Goal: Task Accomplishment & Management: Complete application form

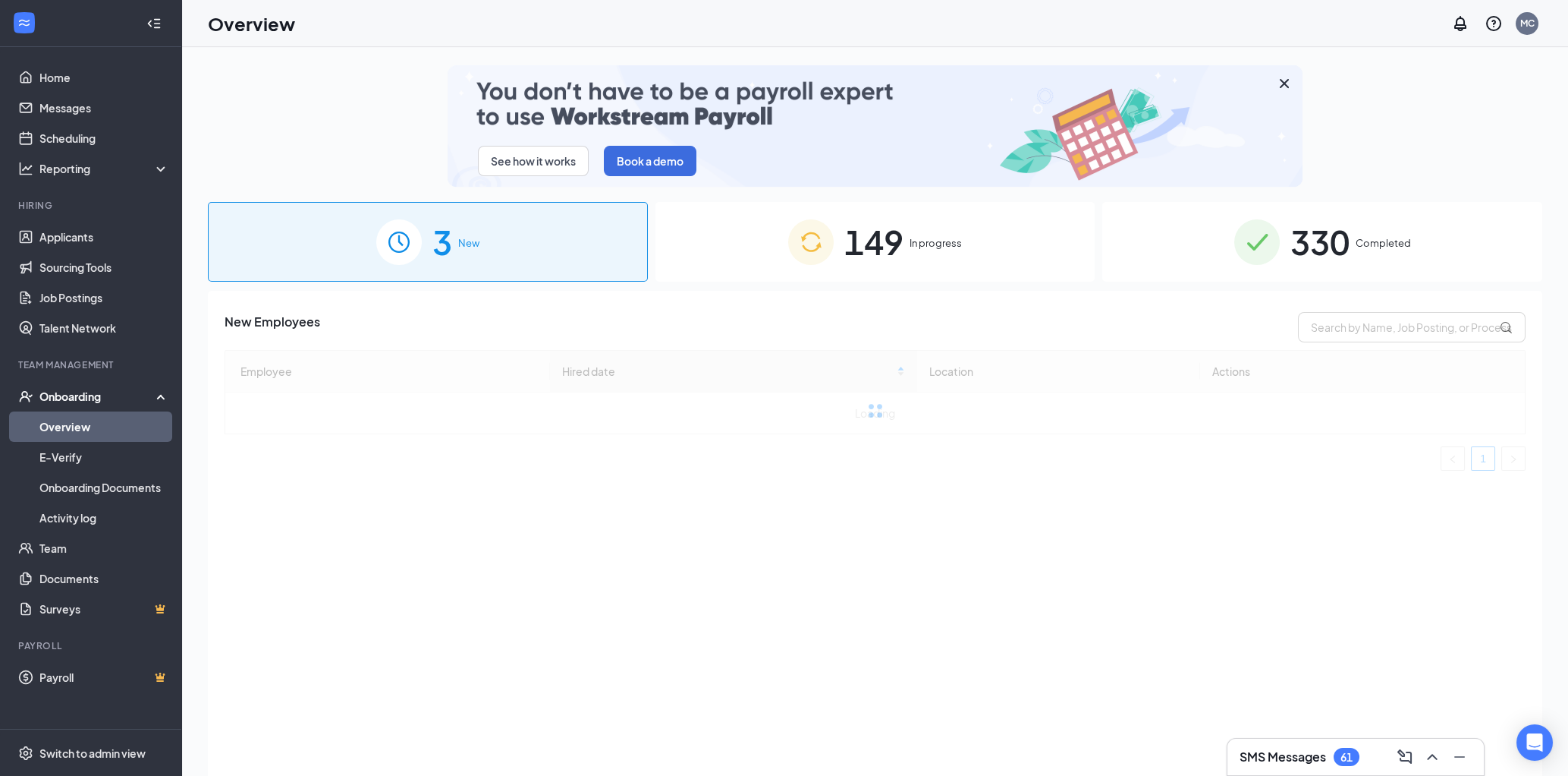
click at [1327, 258] on span "330" at bounding box center [1320, 242] width 59 height 52
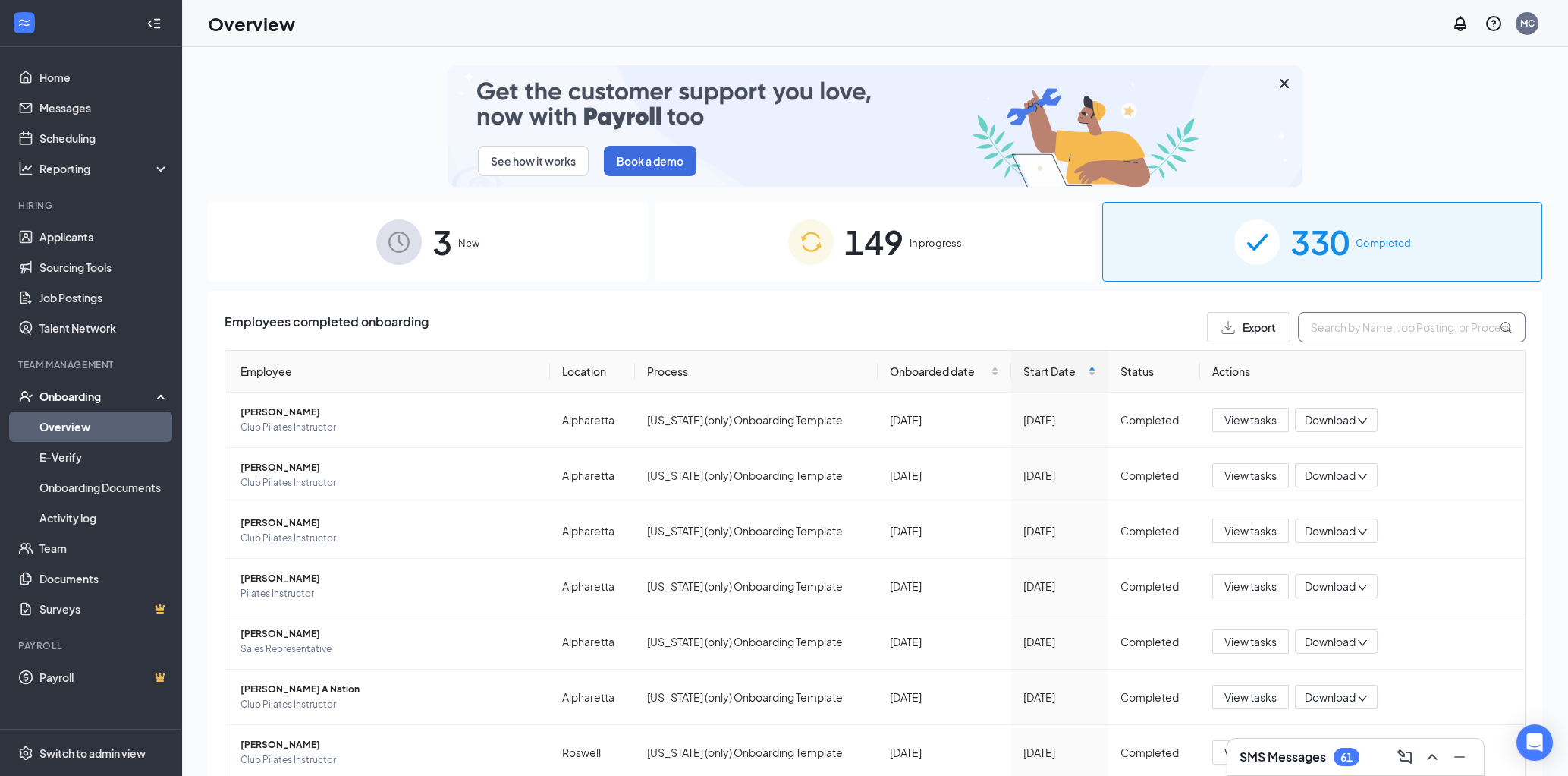
click at [1333, 329] on input "text" at bounding box center [1412, 327] width 228 height 30
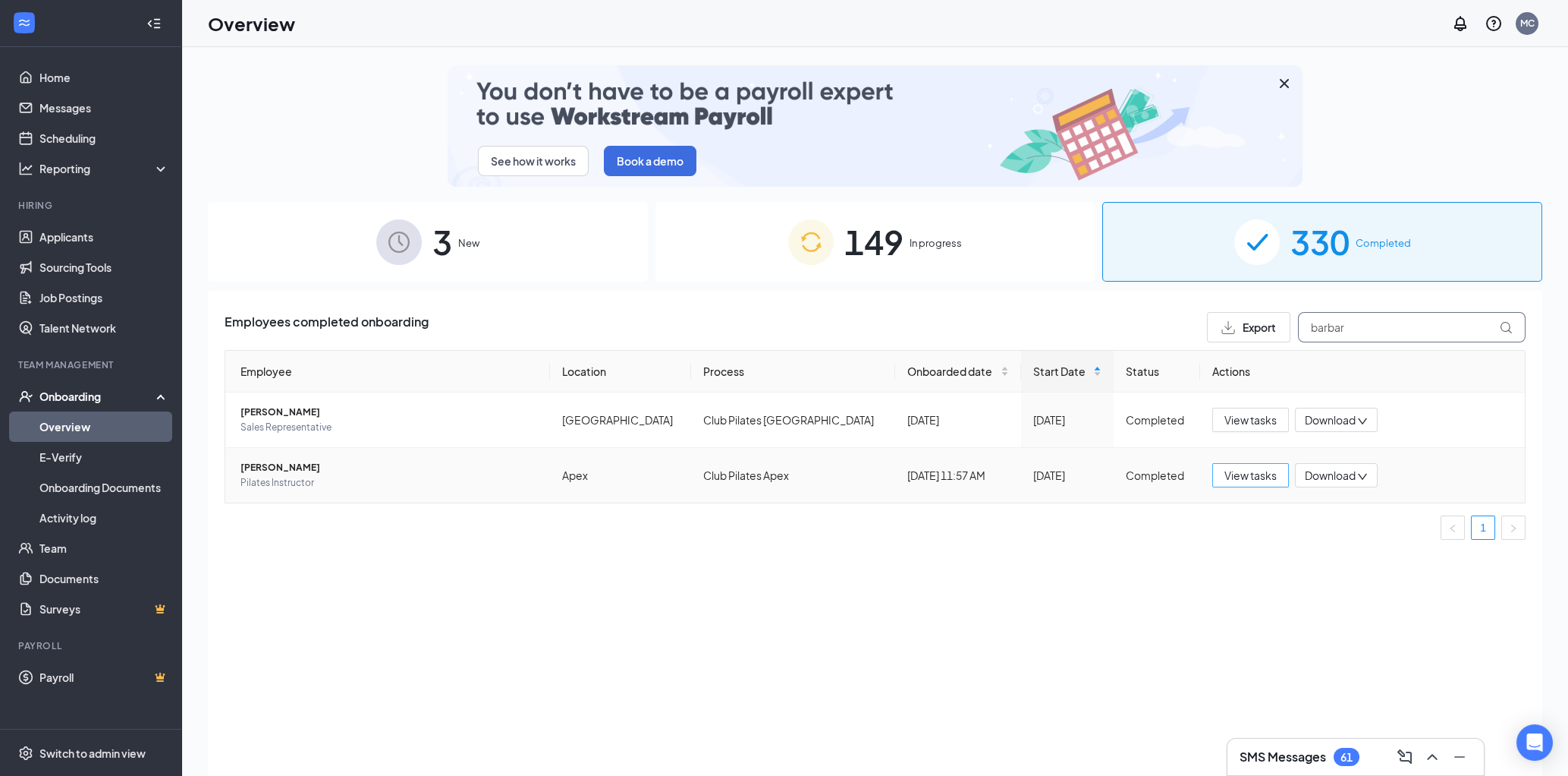
type input "barbar"
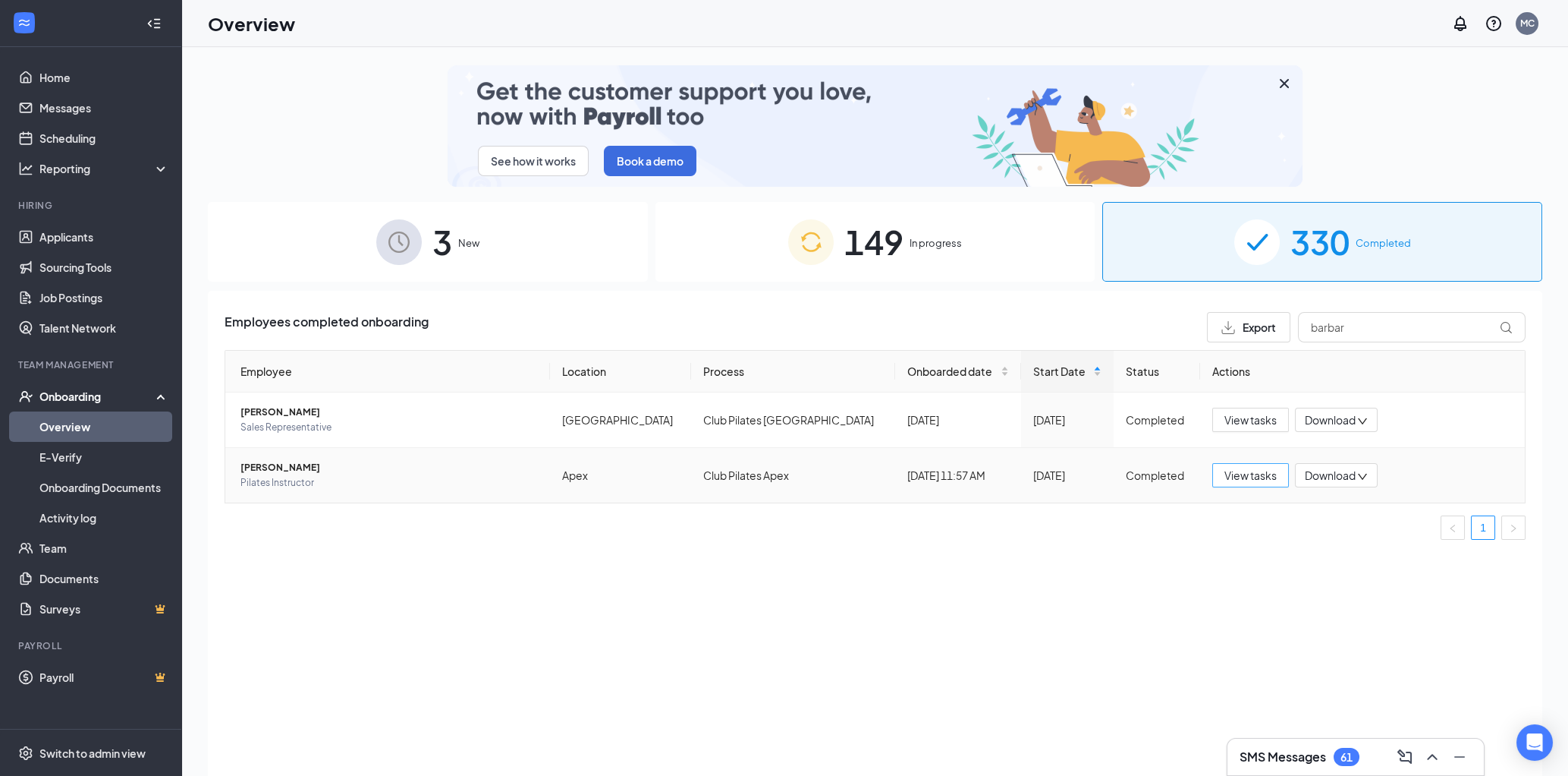
click at [1245, 480] on span "View tasks" at bounding box center [1251, 474] width 52 height 16
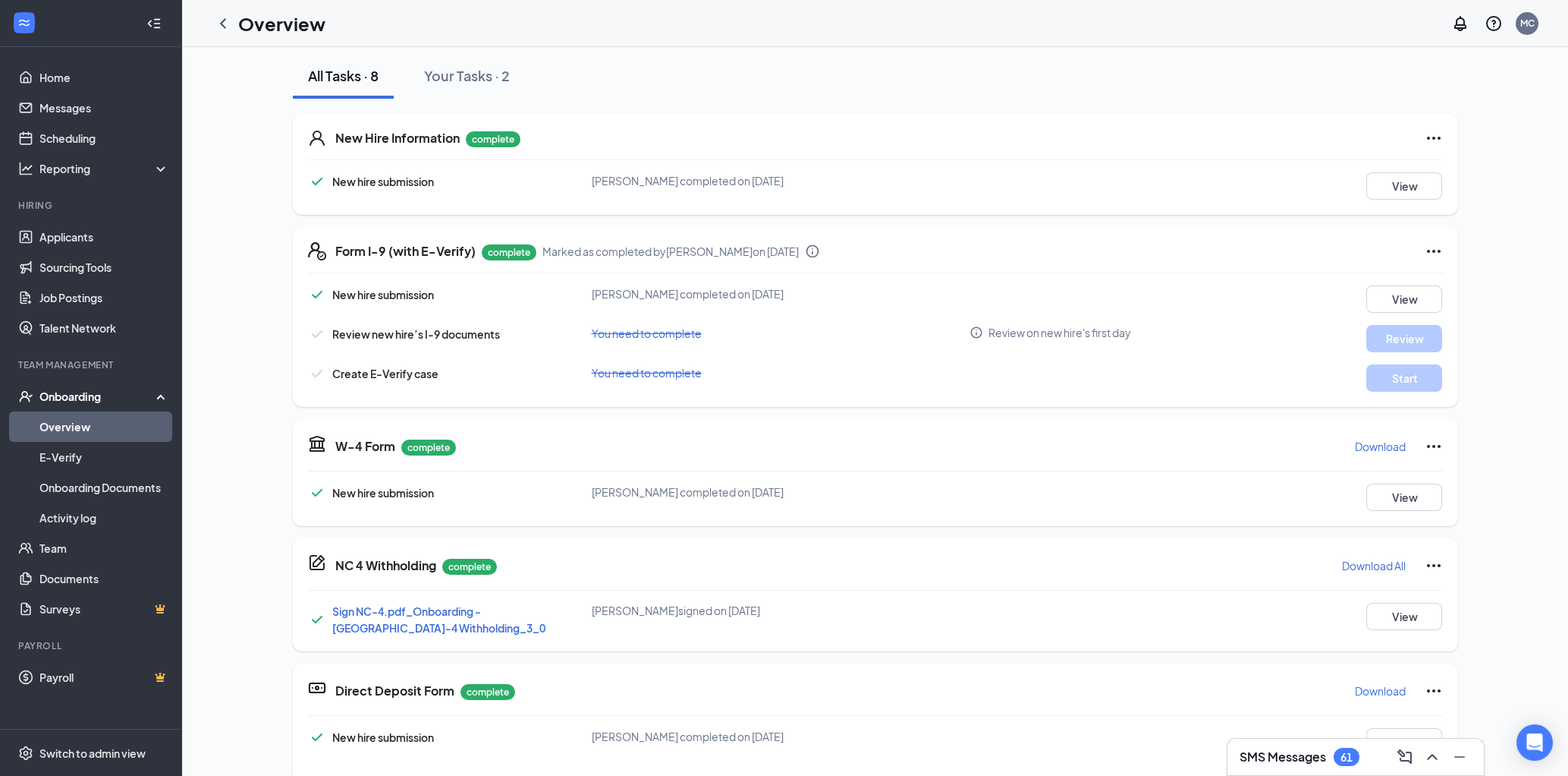
scroll to position [170, 0]
click at [1431, 243] on icon "Ellipses" at bounding box center [1433, 250] width 18 height 18
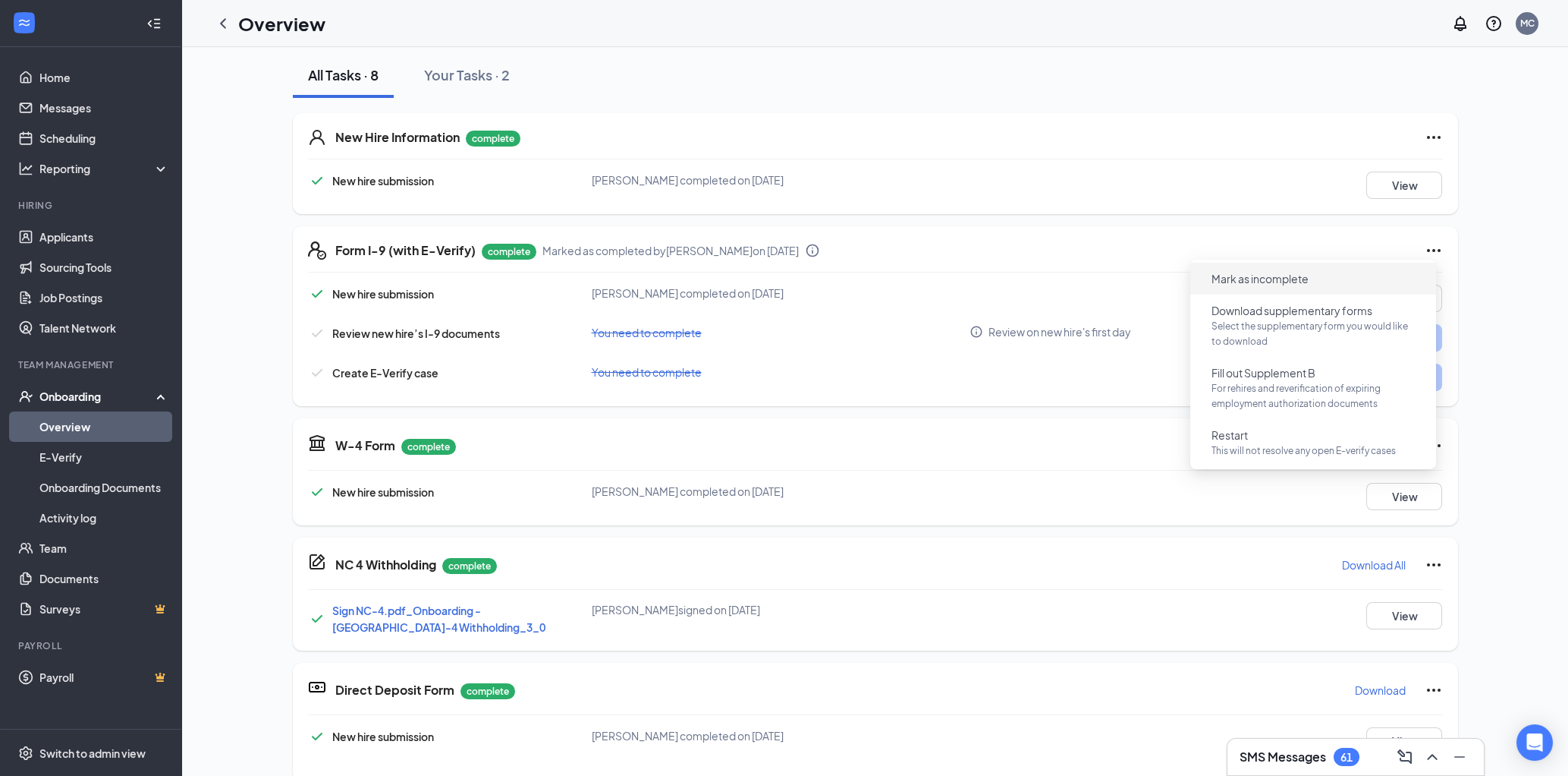
click at [1309, 275] on button "Mark as incomplete" at bounding box center [1260, 278] width 121 height 24
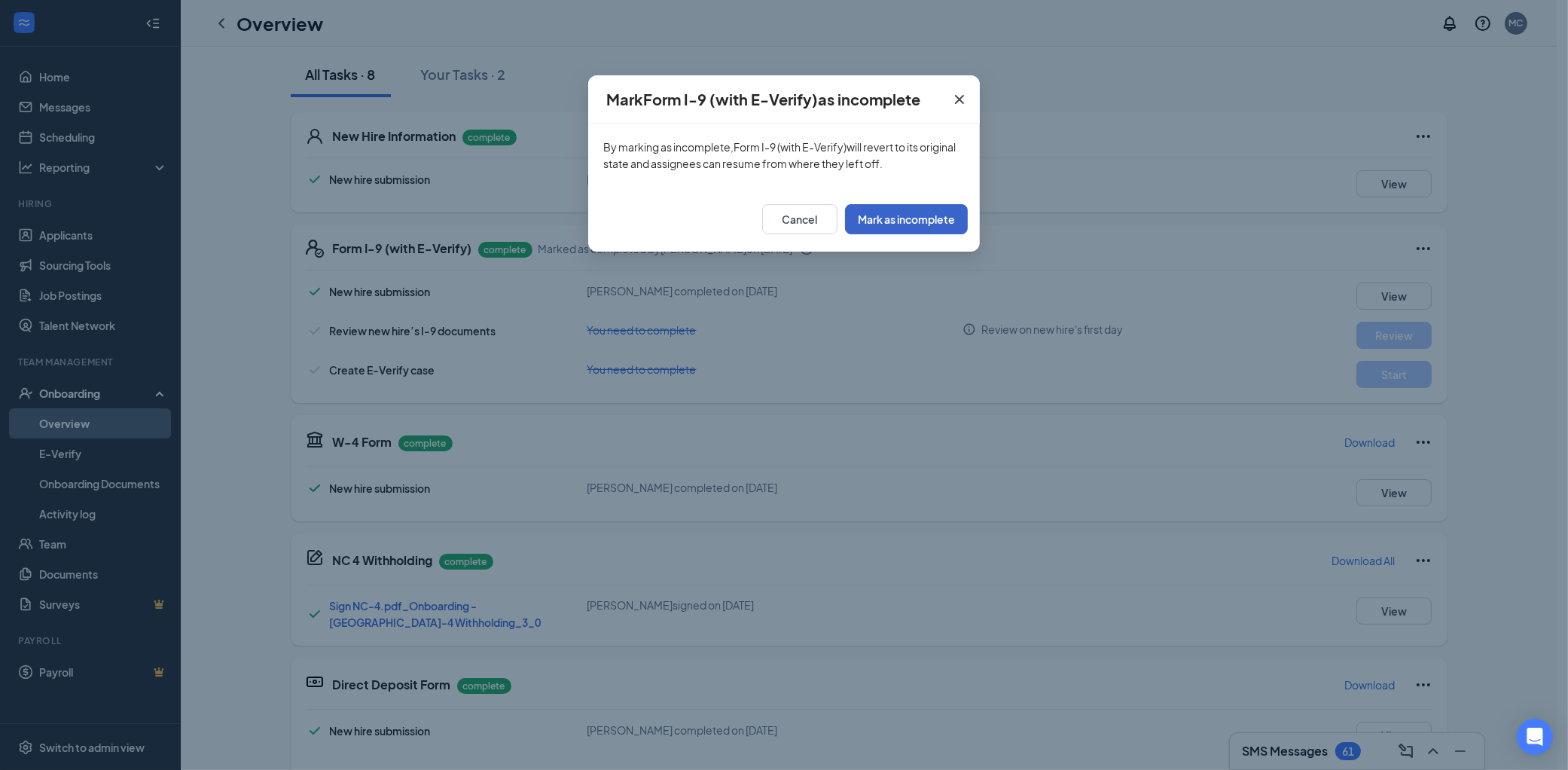
click at [927, 211] on button "Mark as incomplete" at bounding box center [907, 218] width 123 height 30
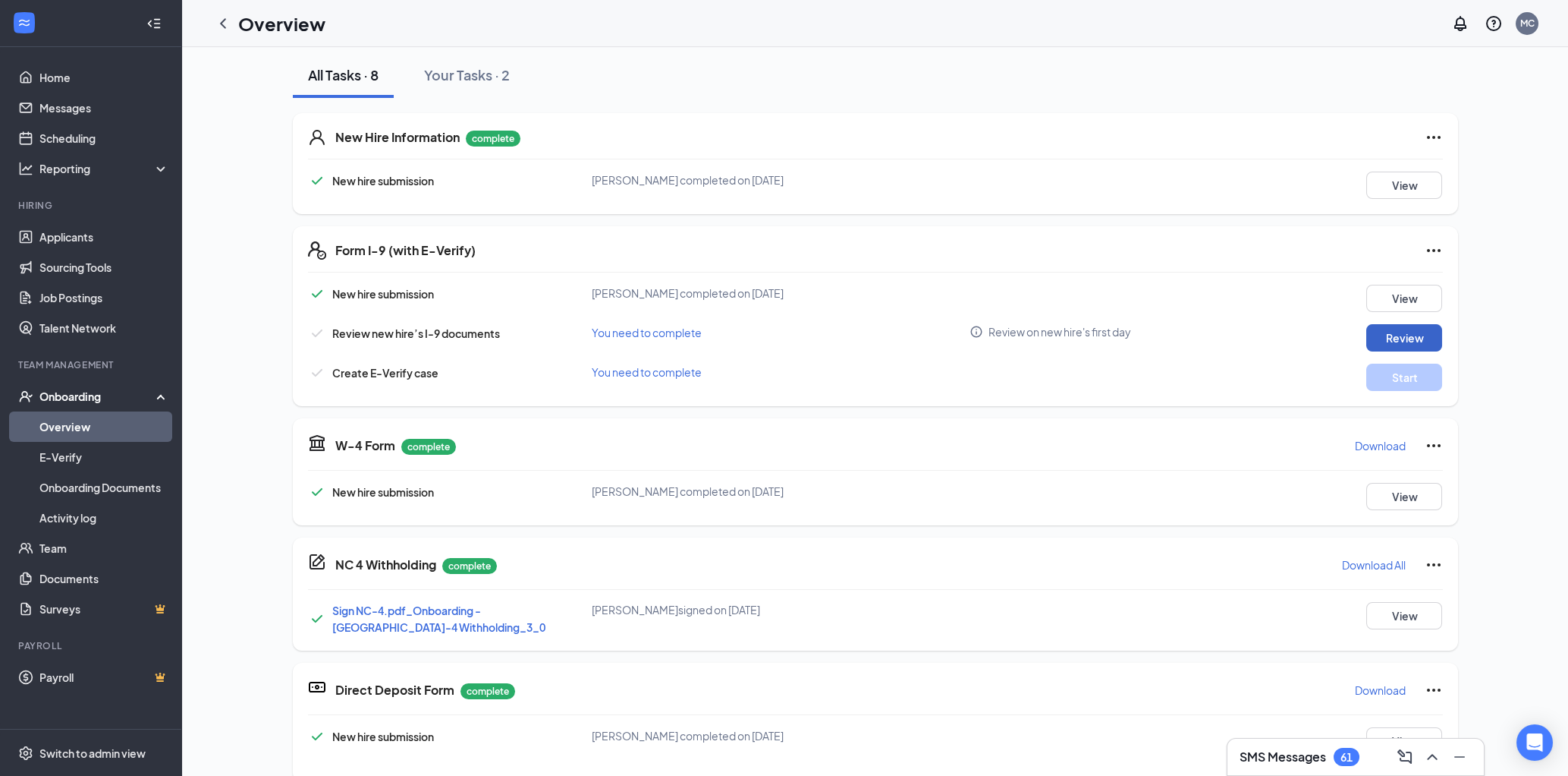
click at [1393, 340] on button "Review" at bounding box center [1404, 338] width 76 height 27
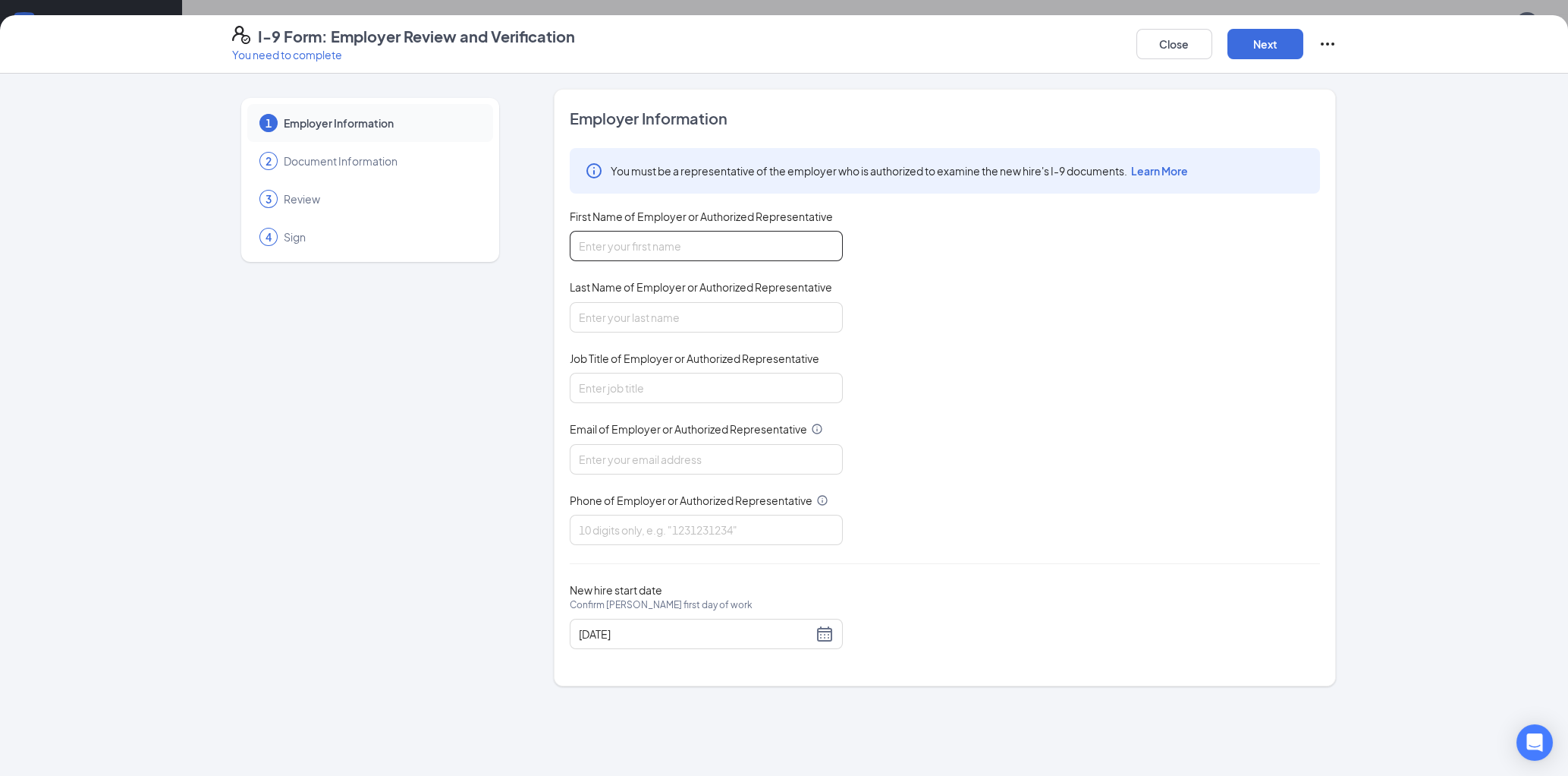
click at [658, 243] on input "First Name of Employer or Authorized Representative" at bounding box center [707, 245] width 273 height 30
type input "[PERSON_NAME]"
click at [663, 378] on input "Job Title of Employer or Authorized Representative" at bounding box center [707, 387] width 273 height 30
type input "Instructor Manager"
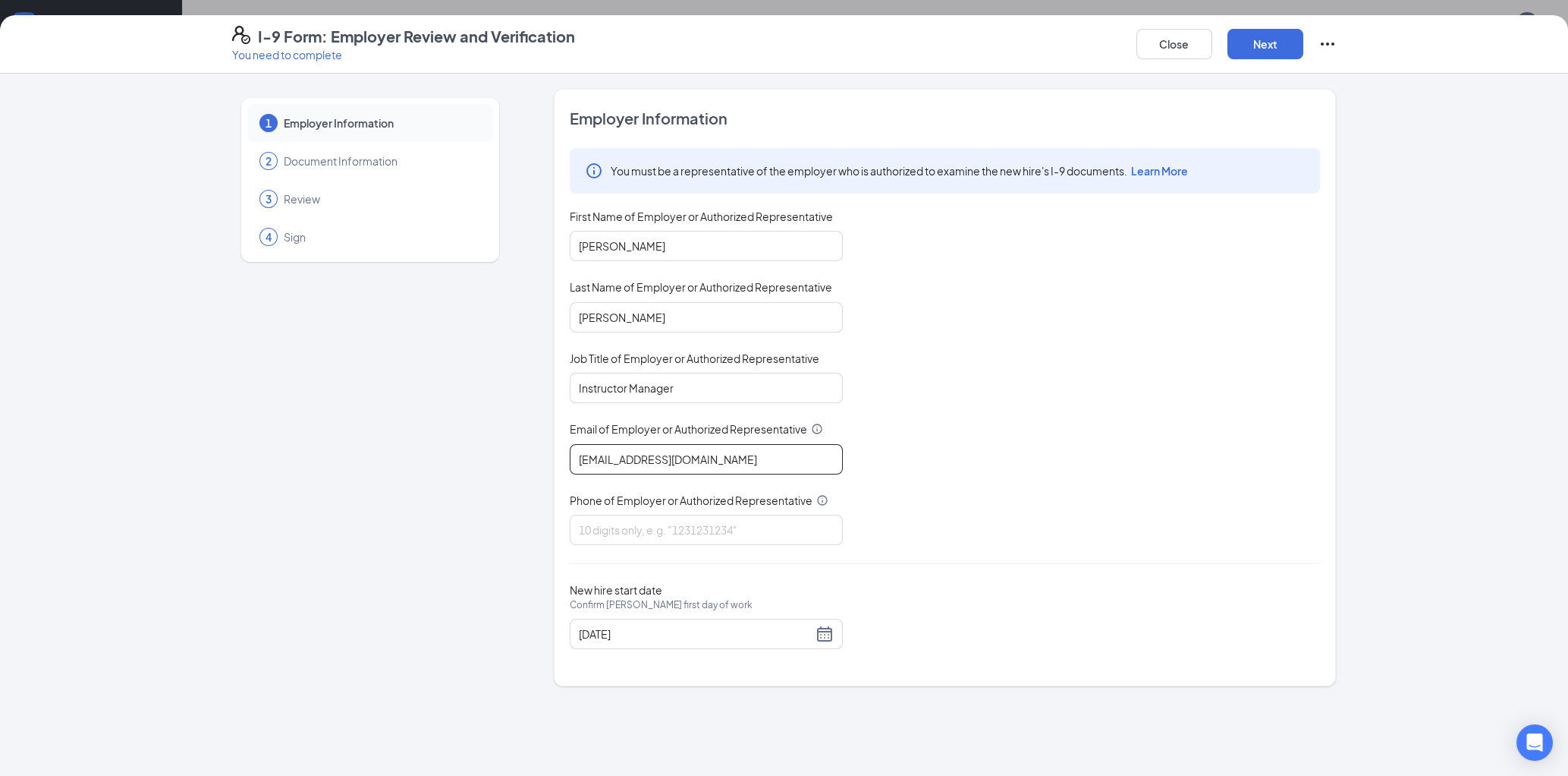
type input "[EMAIL_ADDRESS][DOMAIN_NAME]"
type input "7172690894"
click at [825, 628] on div "[DATE]" at bounding box center [706, 633] width 255 height 18
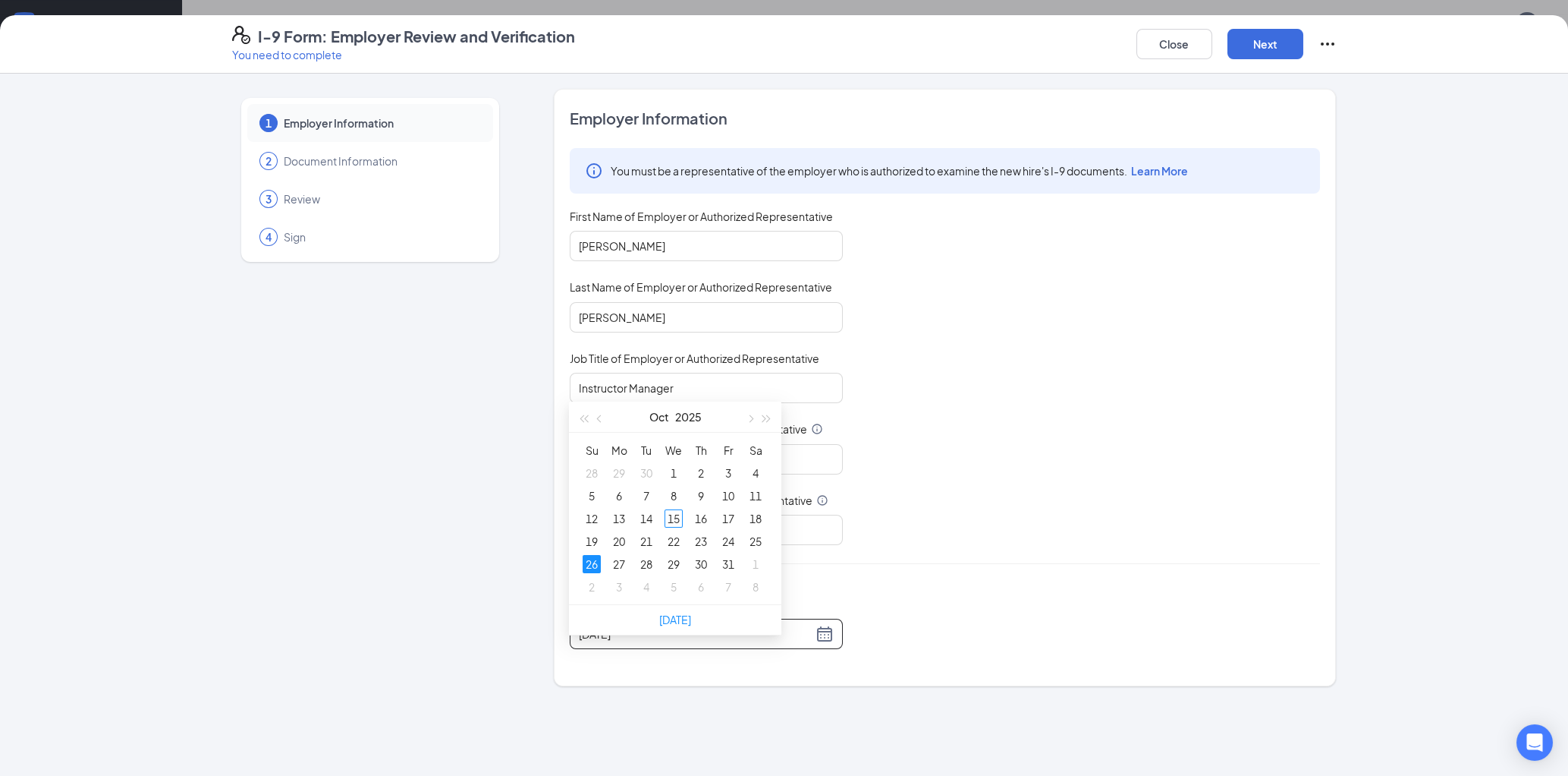
scroll to position [246, 0]
type input "[DATE]"
click at [593, 563] on div "26" at bounding box center [592, 563] width 18 height 18
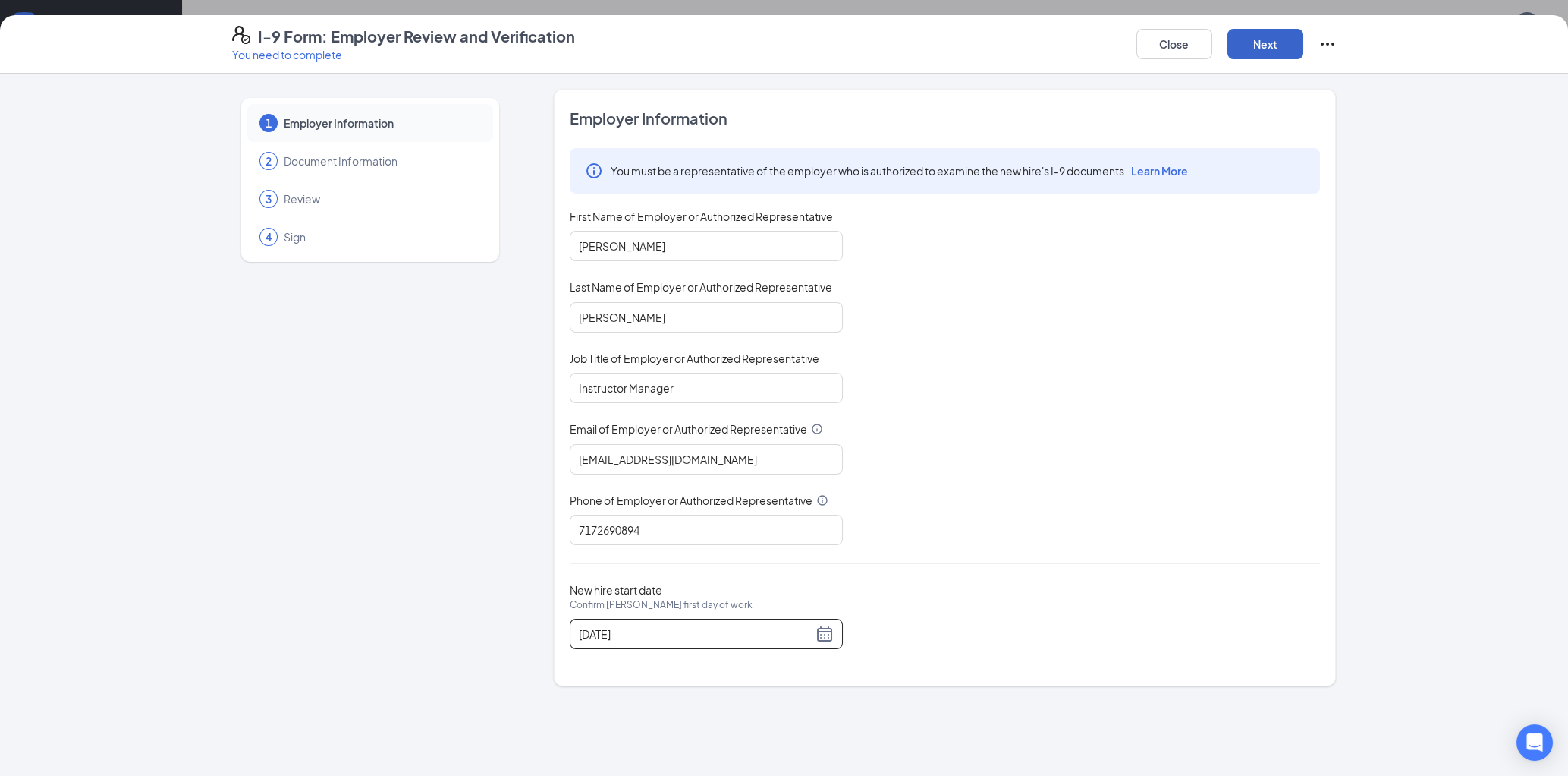
click at [1254, 48] on button "Next" at bounding box center [1265, 44] width 76 height 30
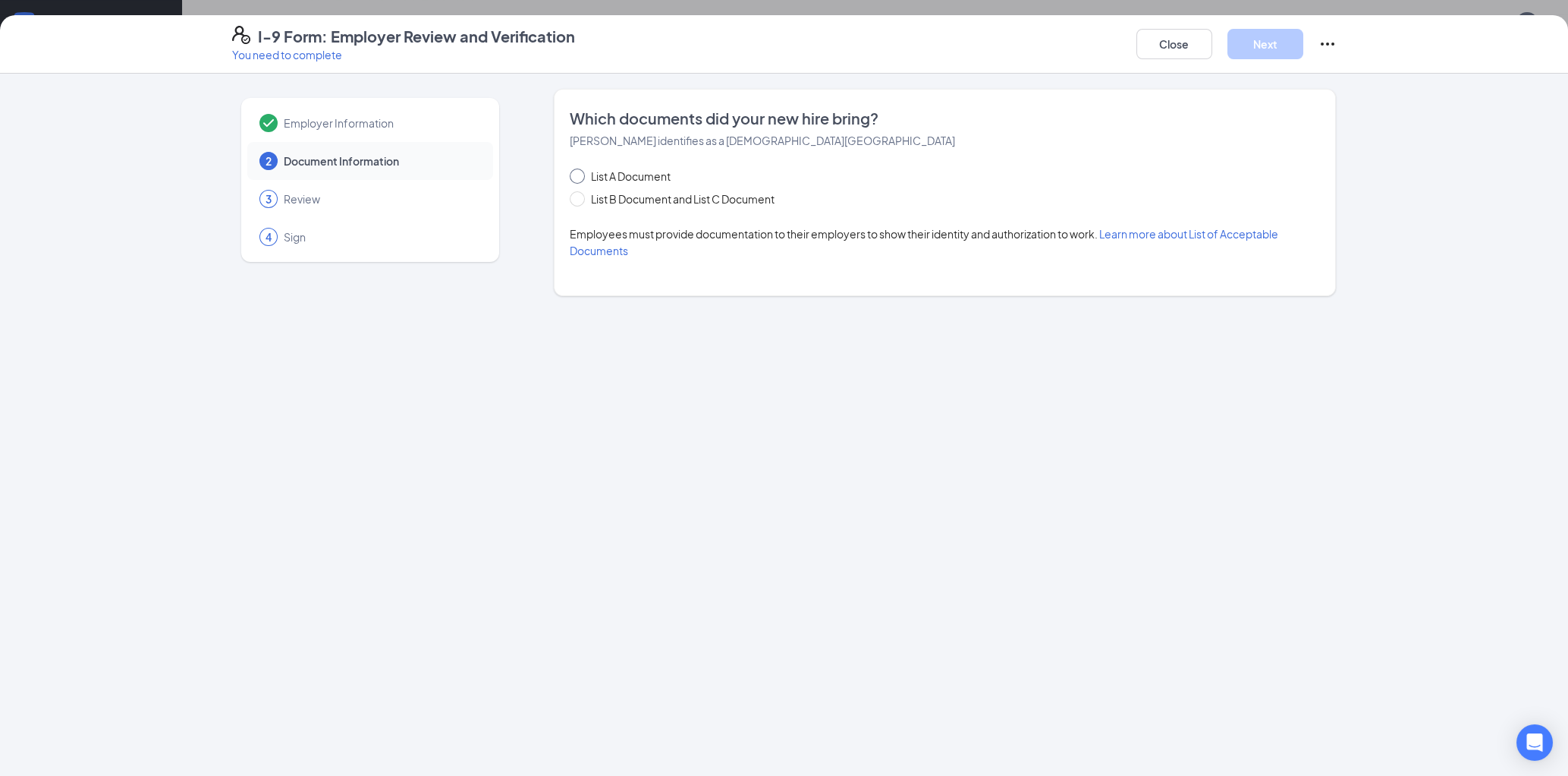
click at [579, 170] on input "List A Document" at bounding box center [575, 174] width 11 height 11
radio input "true"
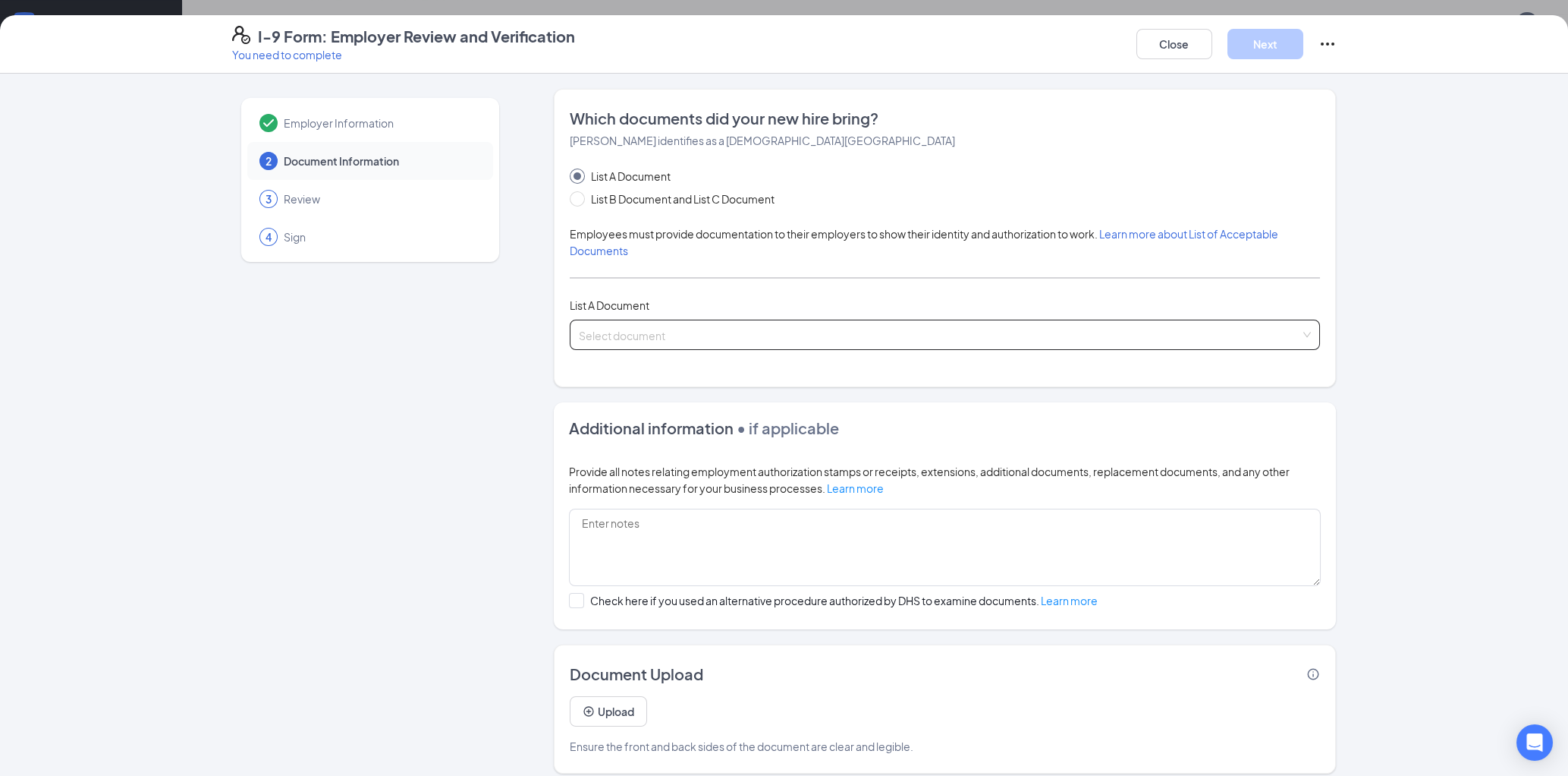
click at [616, 336] on input "search" at bounding box center [940, 331] width 721 height 22
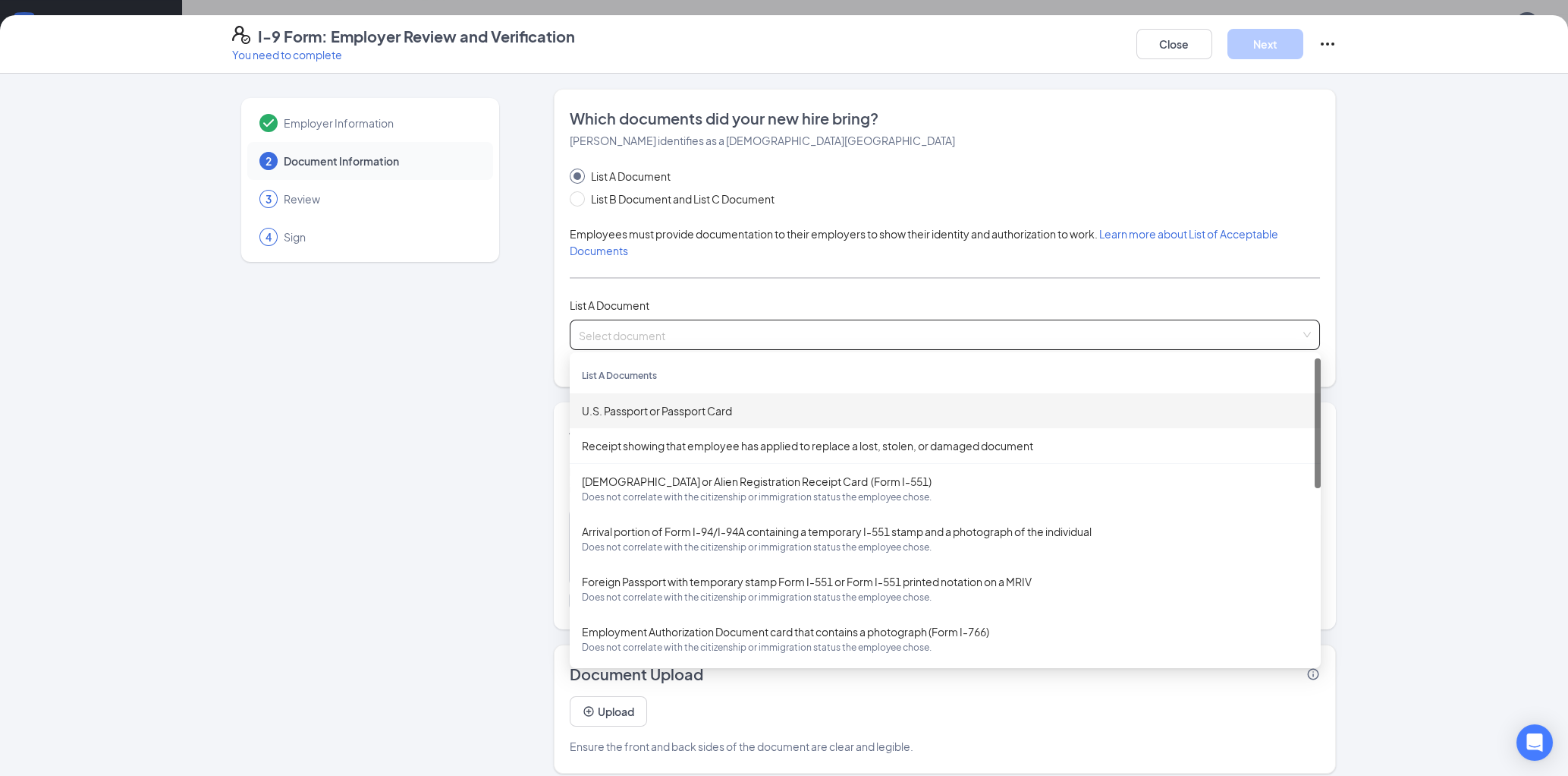
click at [654, 404] on div "U.S. Passport or Passport Card" at bounding box center [945, 410] width 727 height 16
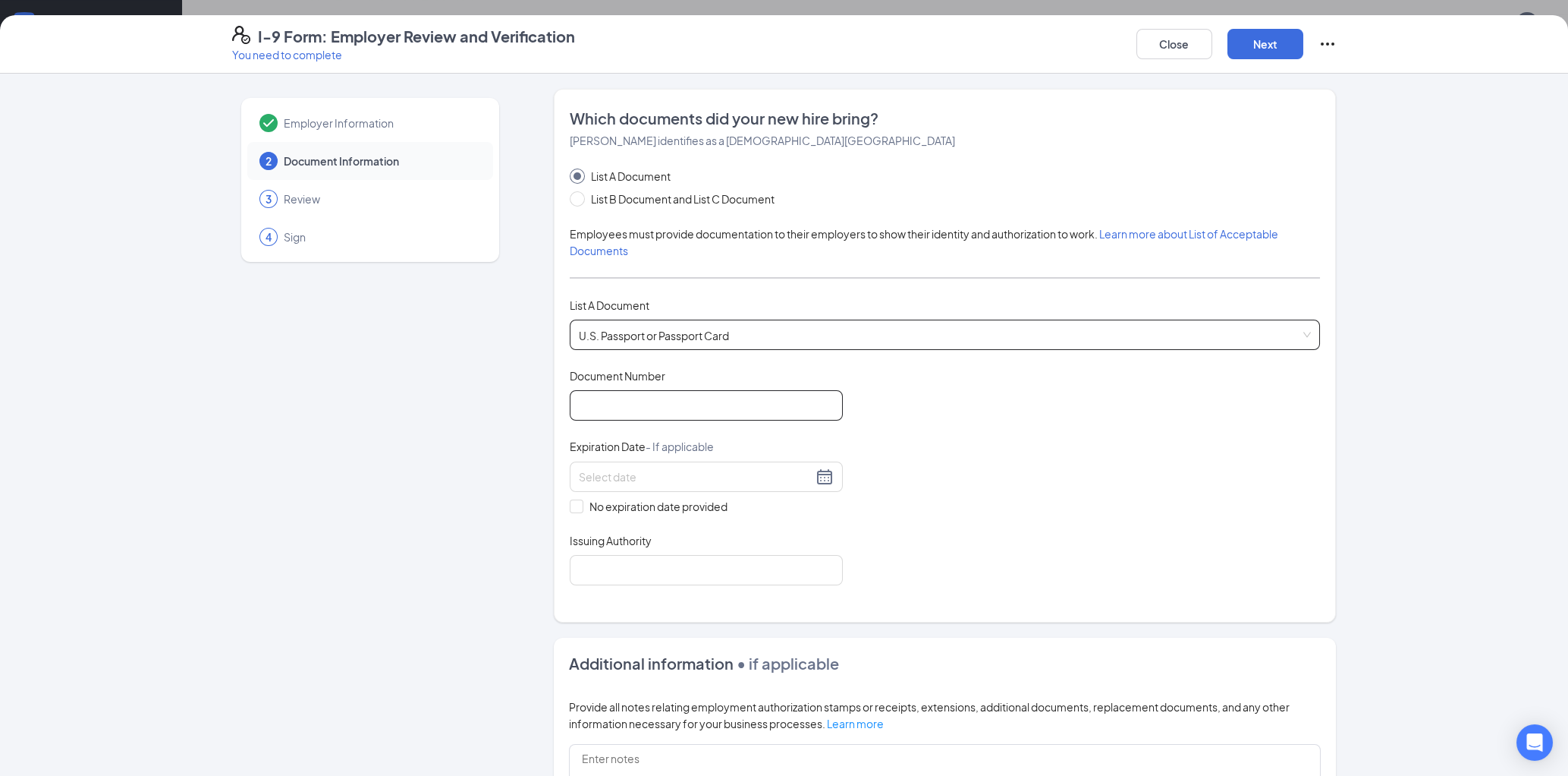
click at [654, 404] on input "Document Number" at bounding box center [707, 404] width 273 height 30
click at [640, 406] on input "Document Number" at bounding box center [707, 404] width 273 height 30
type input "C33638831"
click at [642, 473] on input at bounding box center [695, 476] width 234 height 16
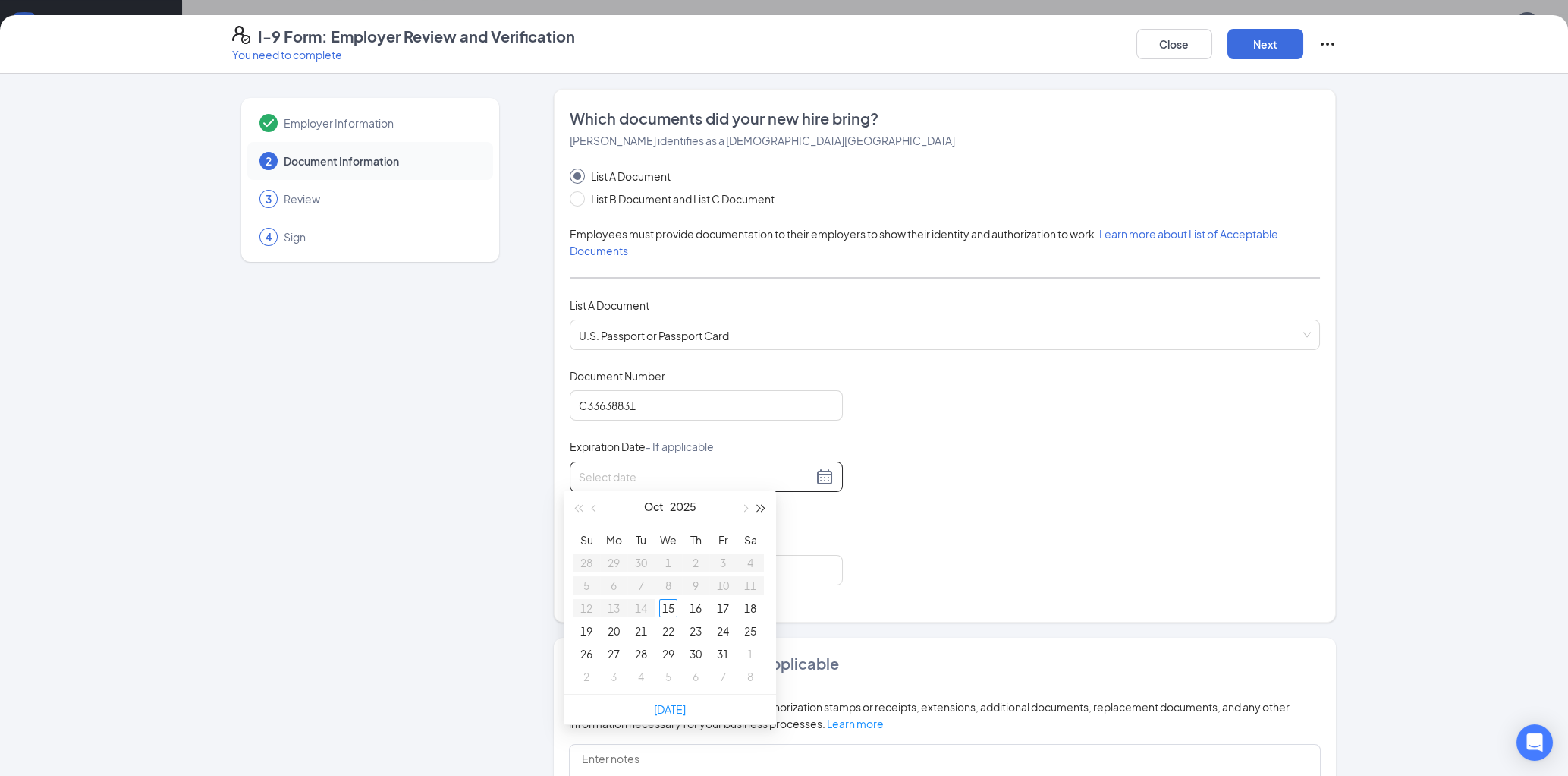
click at [761, 508] on span "button" at bounding box center [762, 508] width 8 height 8
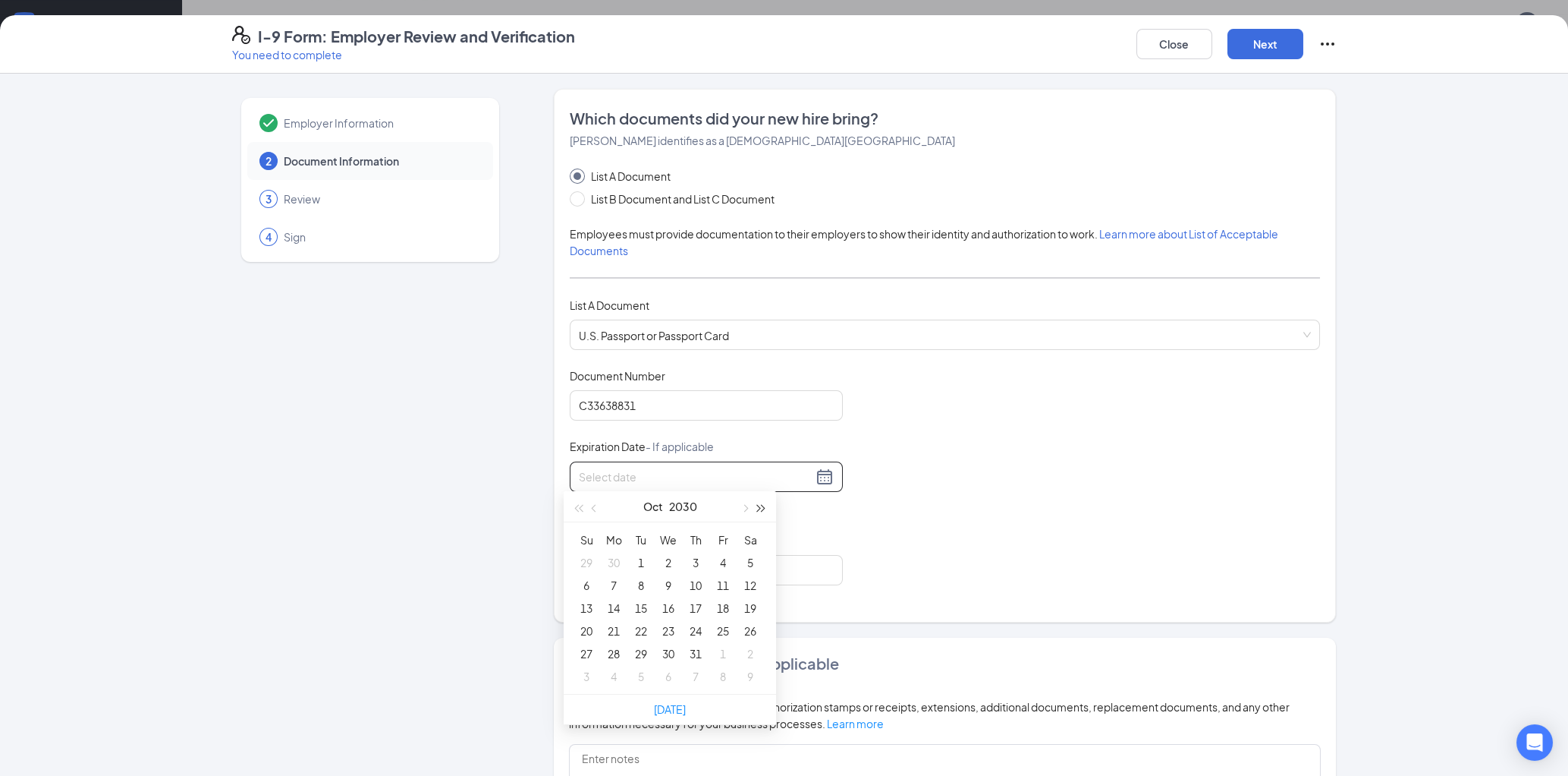
click at [761, 508] on span "button" at bounding box center [762, 508] width 8 height 8
click at [592, 506] on button "button" at bounding box center [594, 505] width 16 height 30
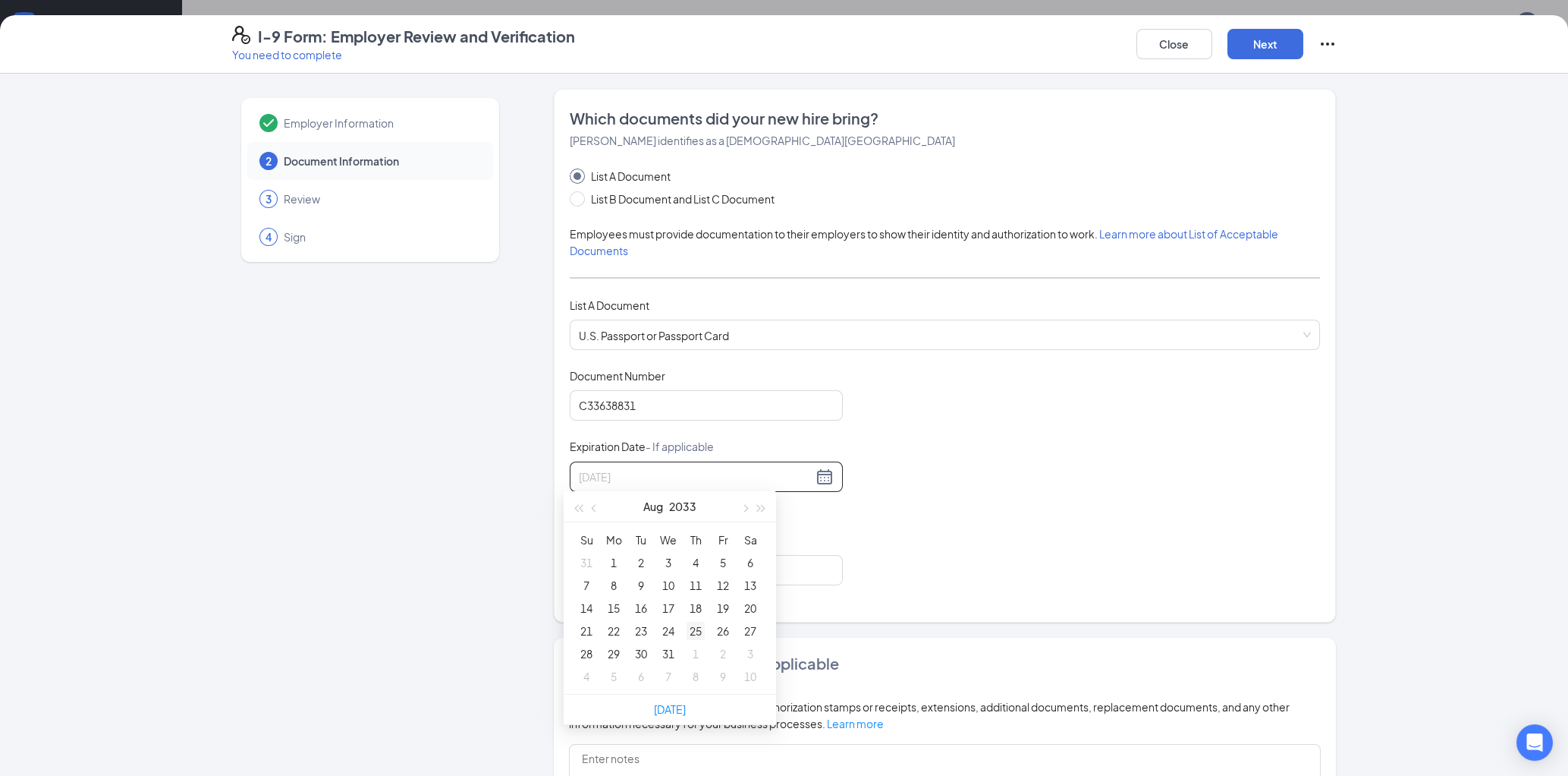
type input "[DATE]"
click at [693, 633] on div "25" at bounding box center [695, 630] width 18 height 18
click at [633, 566] on input "Issuing Authority" at bounding box center [707, 569] width 273 height 30
type input "[GEOGRAPHIC_DATA]"
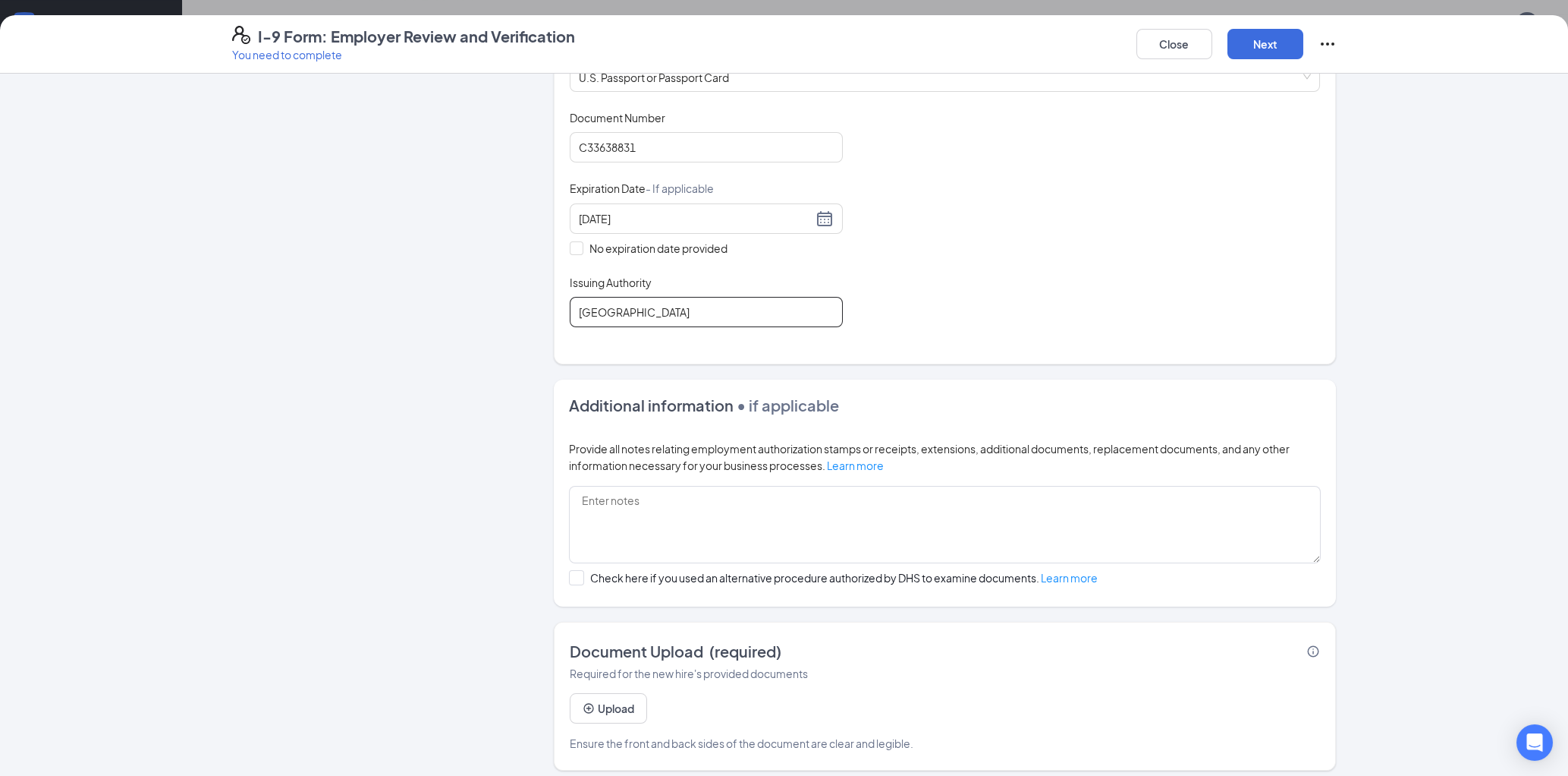
scroll to position [262, 0]
click at [634, 694] on button "Upload" at bounding box center [609, 703] width 78 height 30
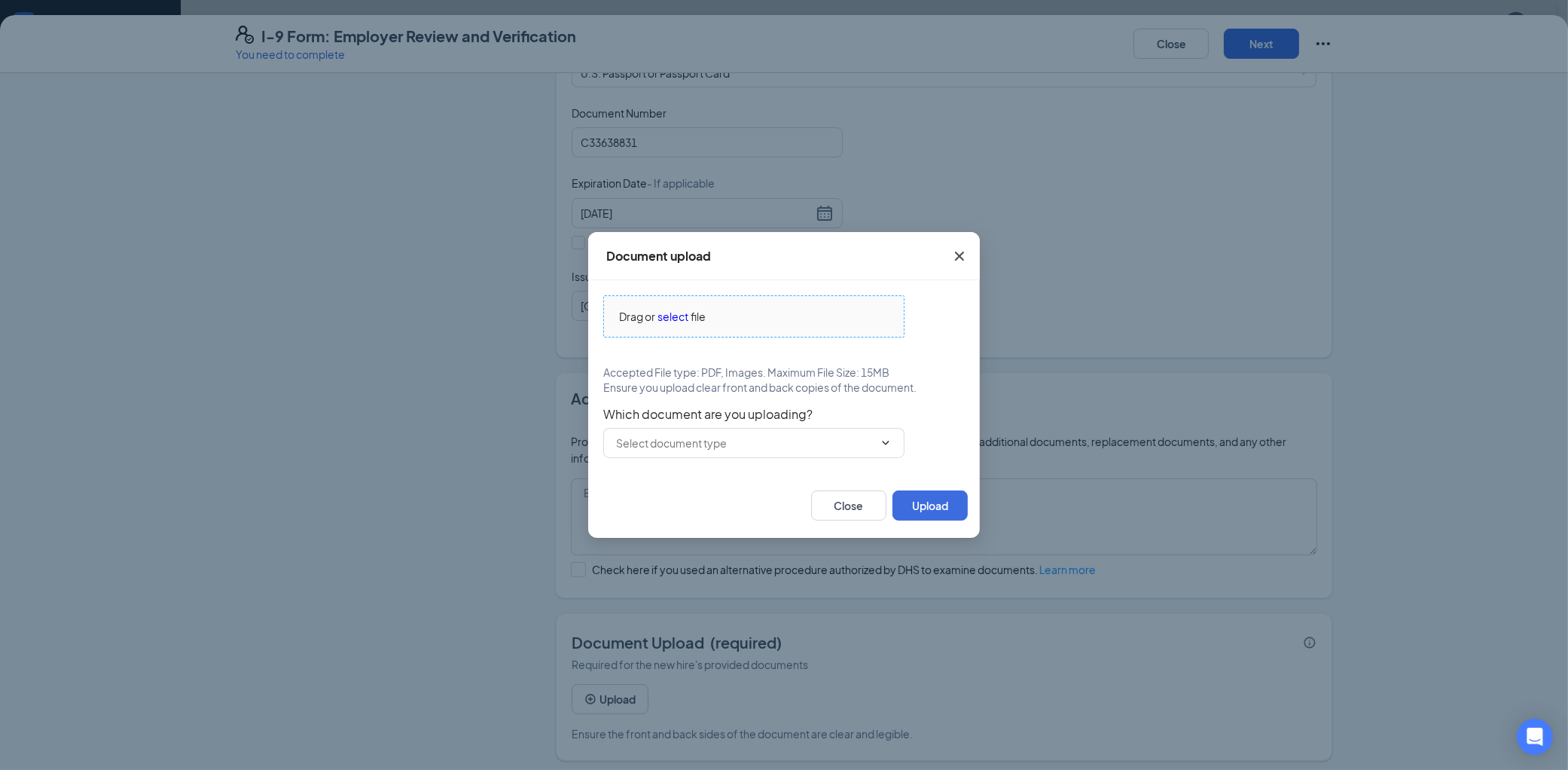
click at [675, 314] on span "select" at bounding box center [673, 316] width 31 height 16
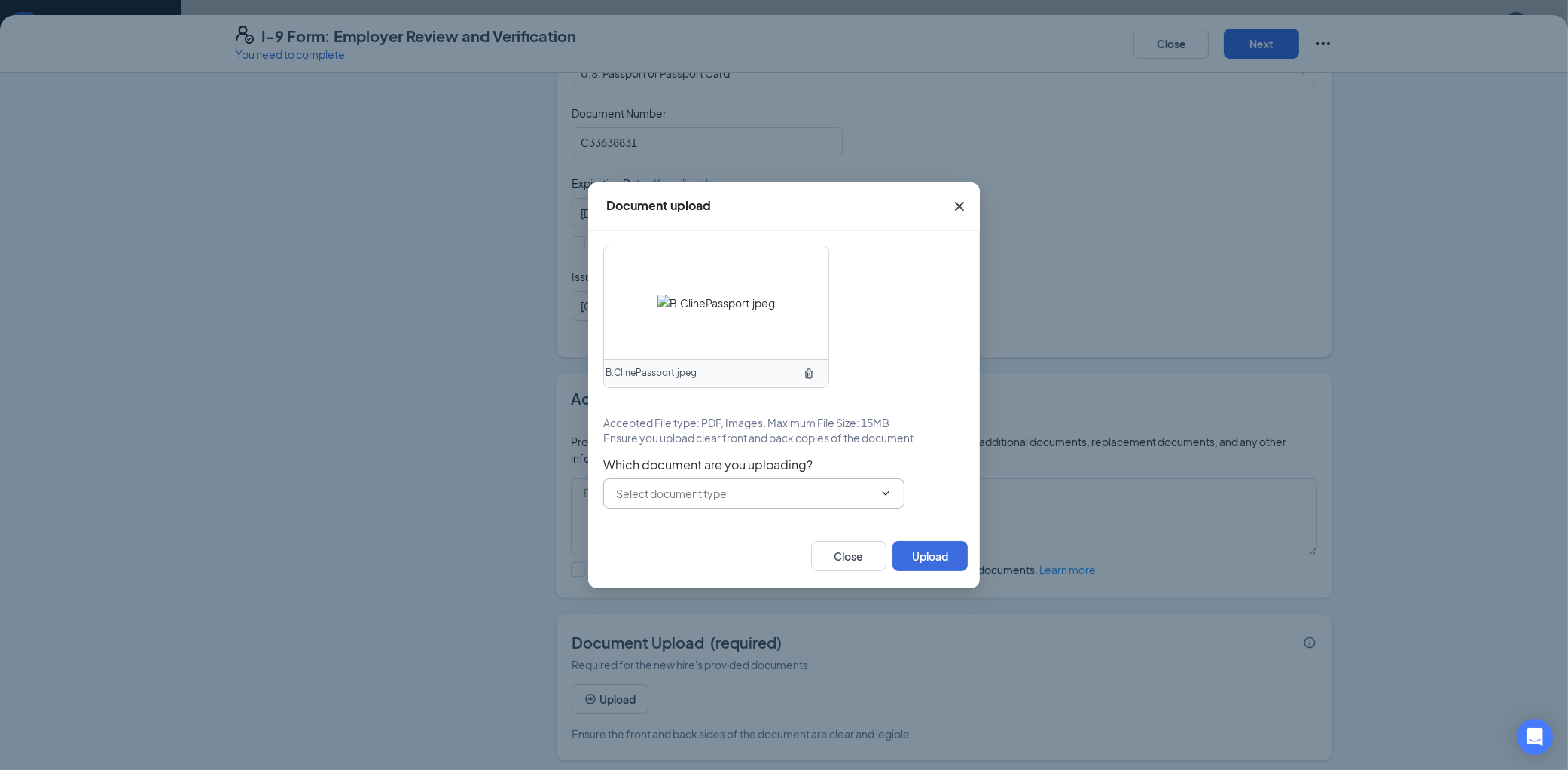
click at [741, 501] on span at bounding box center [754, 493] width 301 height 30
click at [726, 492] on input "text" at bounding box center [745, 493] width 258 height 16
click at [731, 514] on div "U.S. Passport or Passport Card" at bounding box center [702, 519] width 149 height 16
type input "U.S. Passport or Passport Card"
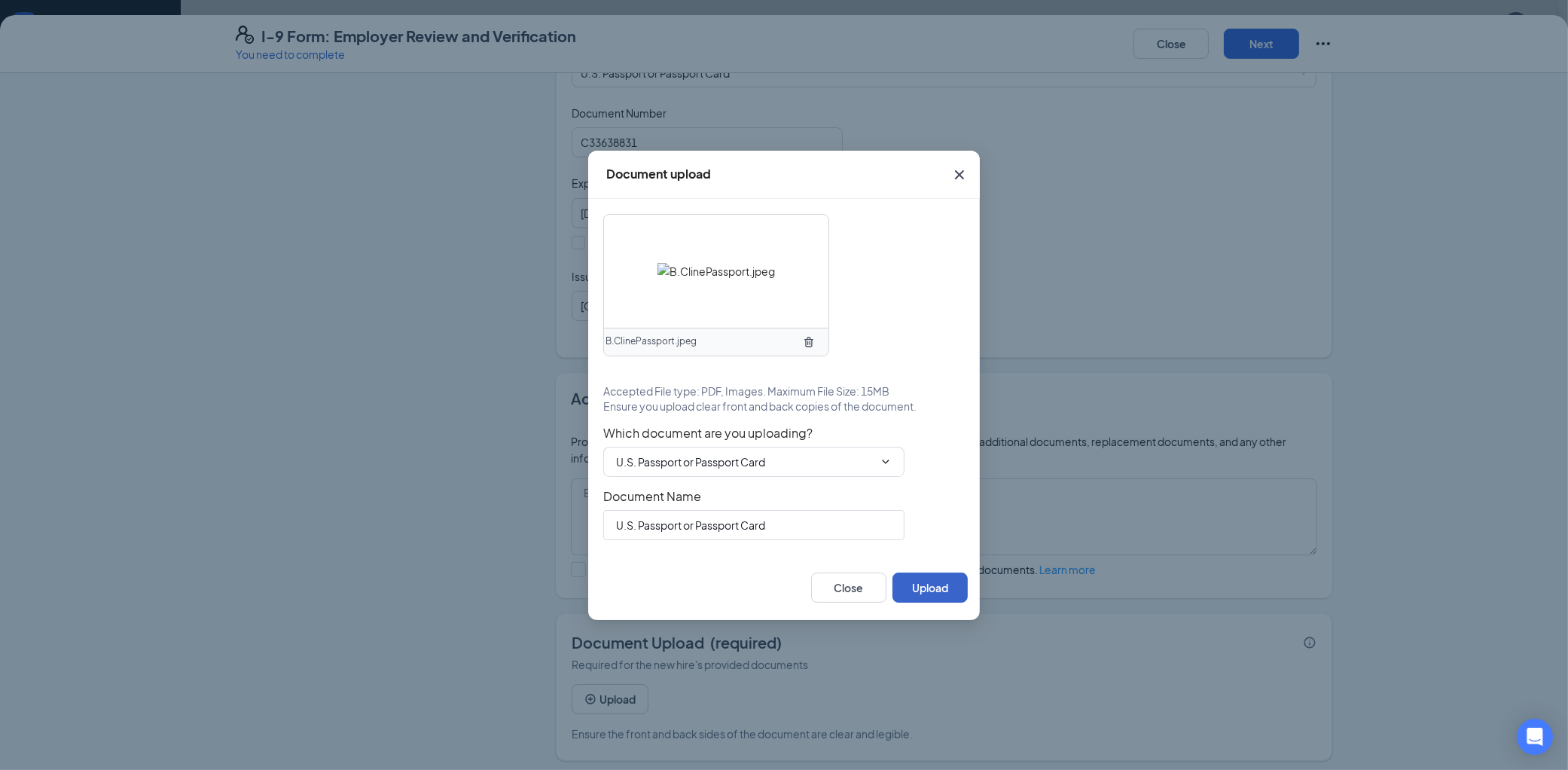
click at [931, 577] on button "Upload" at bounding box center [930, 587] width 75 height 30
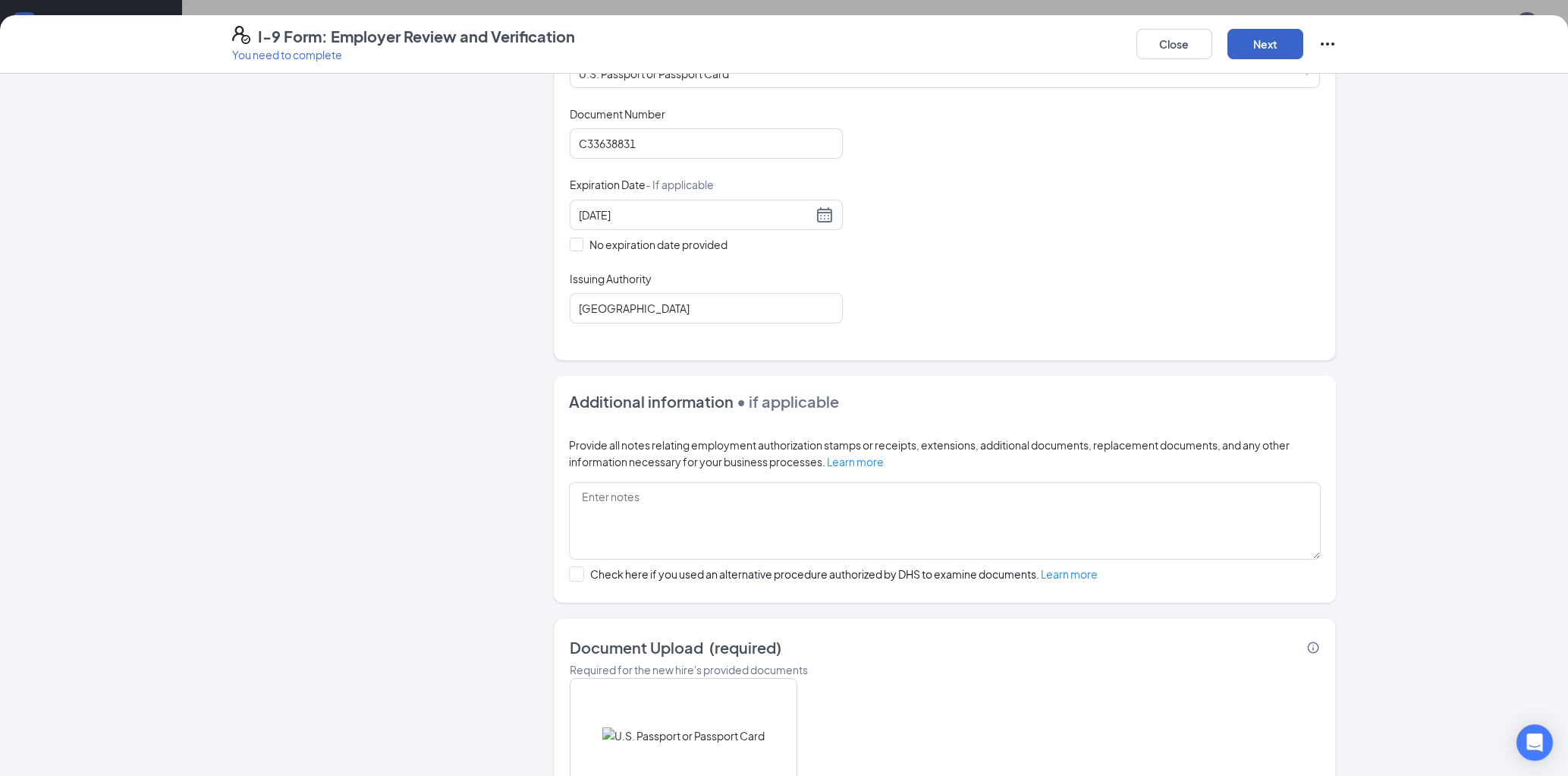
click at [1252, 37] on button "Next" at bounding box center [1265, 44] width 76 height 30
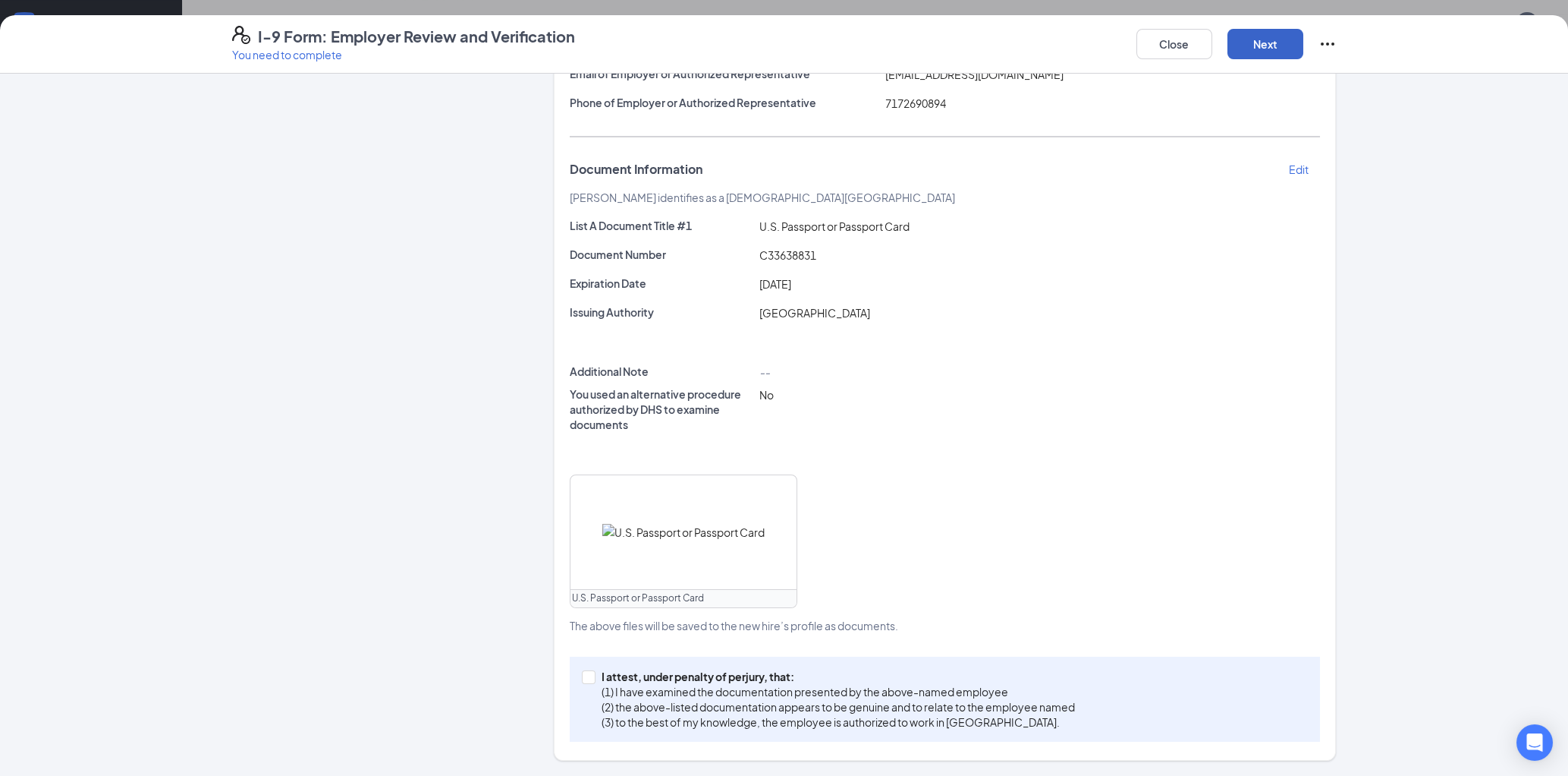
scroll to position [224, 0]
click at [586, 681] on input "I attest, under penalty of [PERSON_NAME], that: (1) I have examined the documen…" at bounding box center [587, 679] width 11 height 11
checkbox input "true"
click at [1268, 40] on button "Next" at bounding box center [1265, 44] width 76 height 30
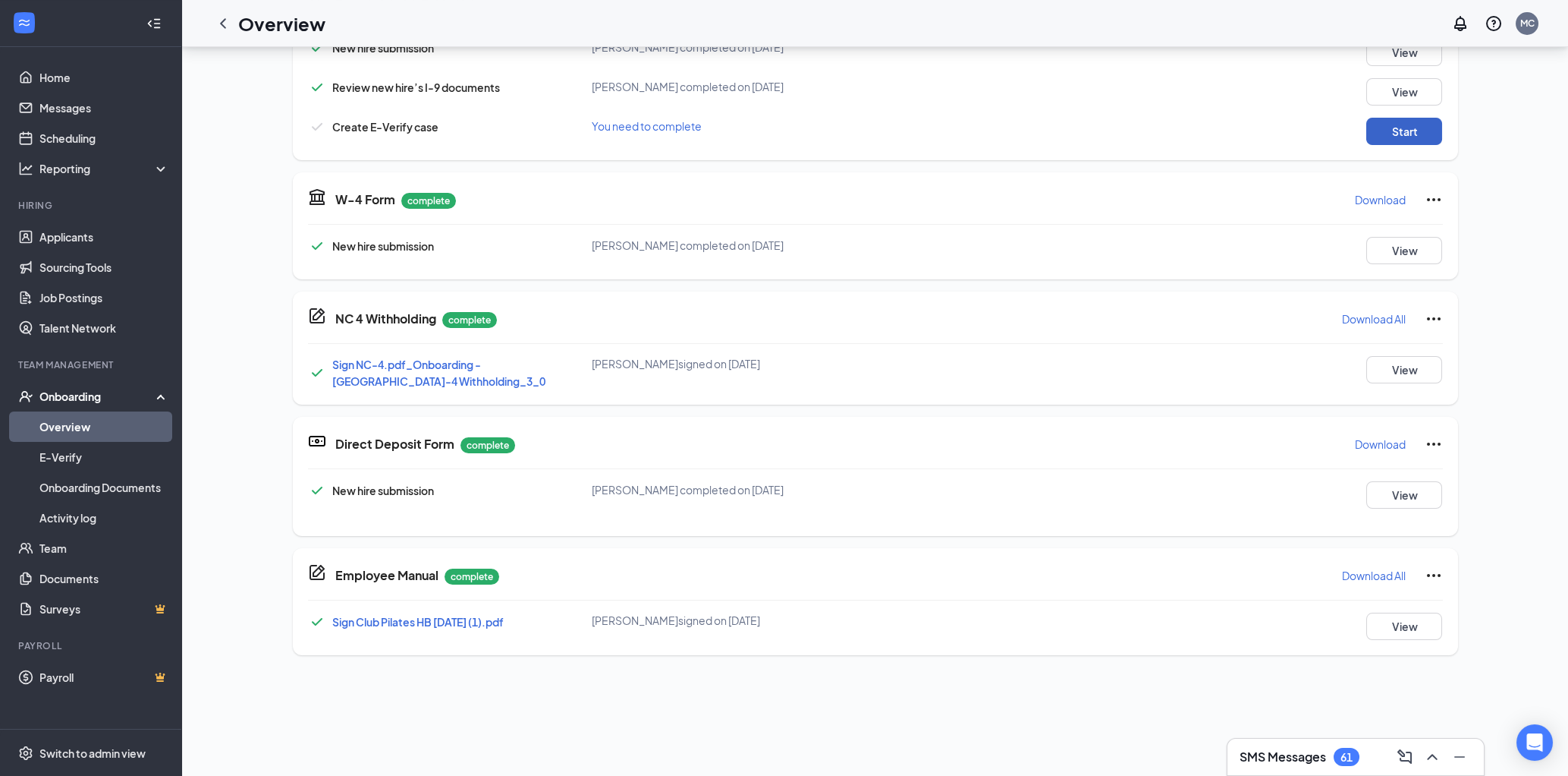
click at [1393, 124] on button "Start" at bounding box center [1404, 131] width 76 height 27
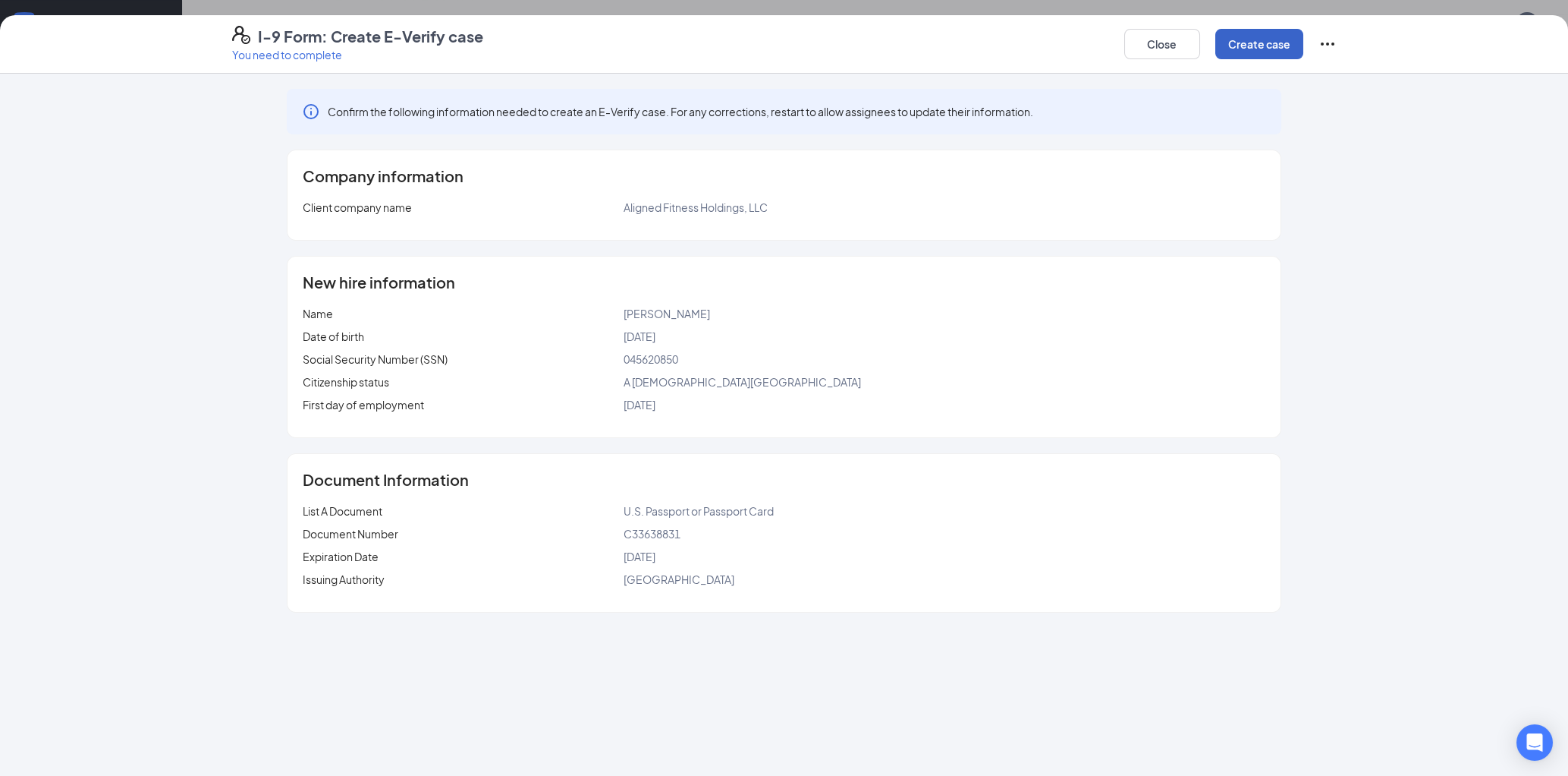
click at [1247, 55] on button "Create case" at bounding box center [1259, 44] width 88 height 30
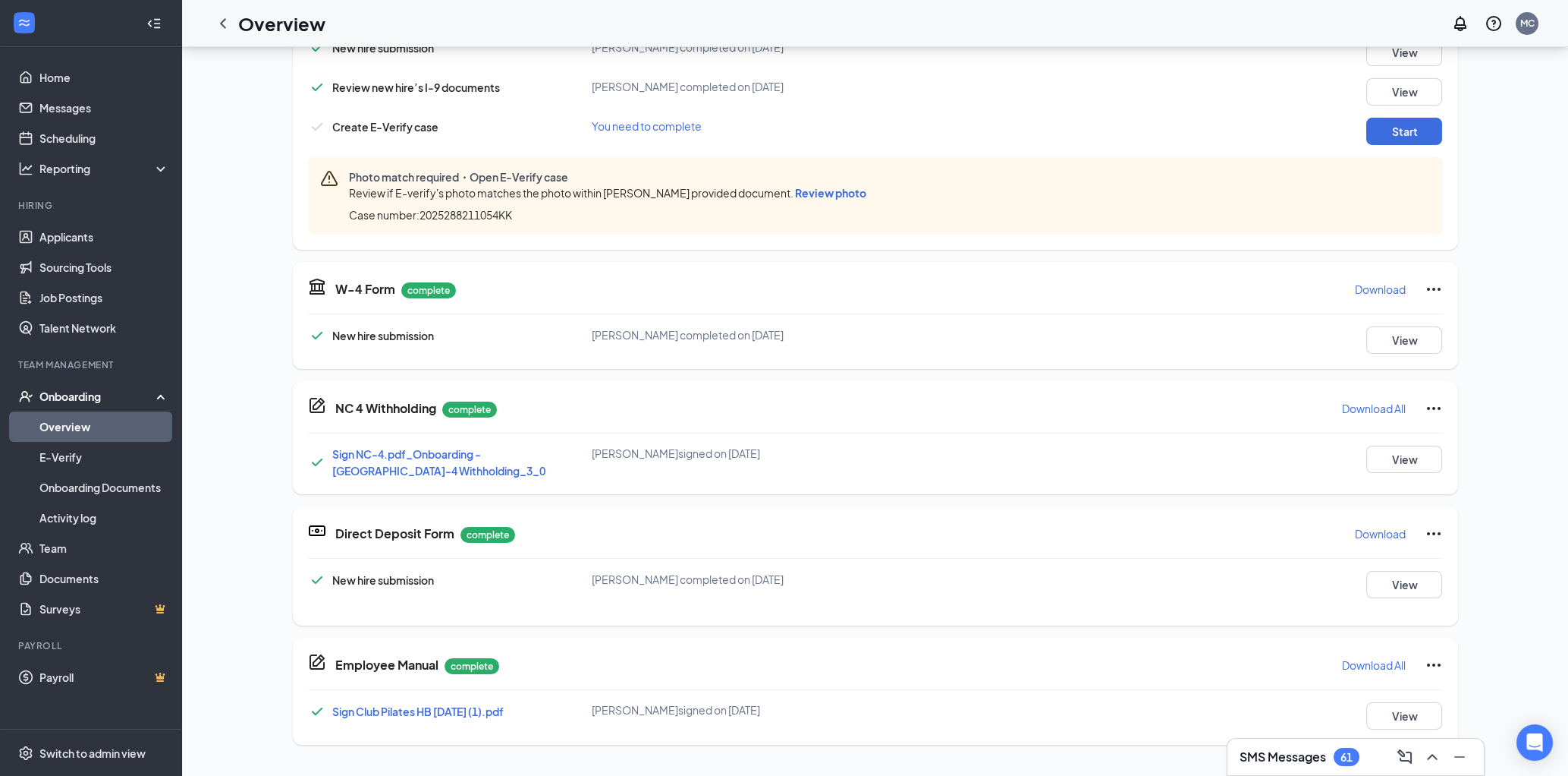
click at [815, 190] on span "Review photo" at bounding box center [831, 193] width 72 height 14
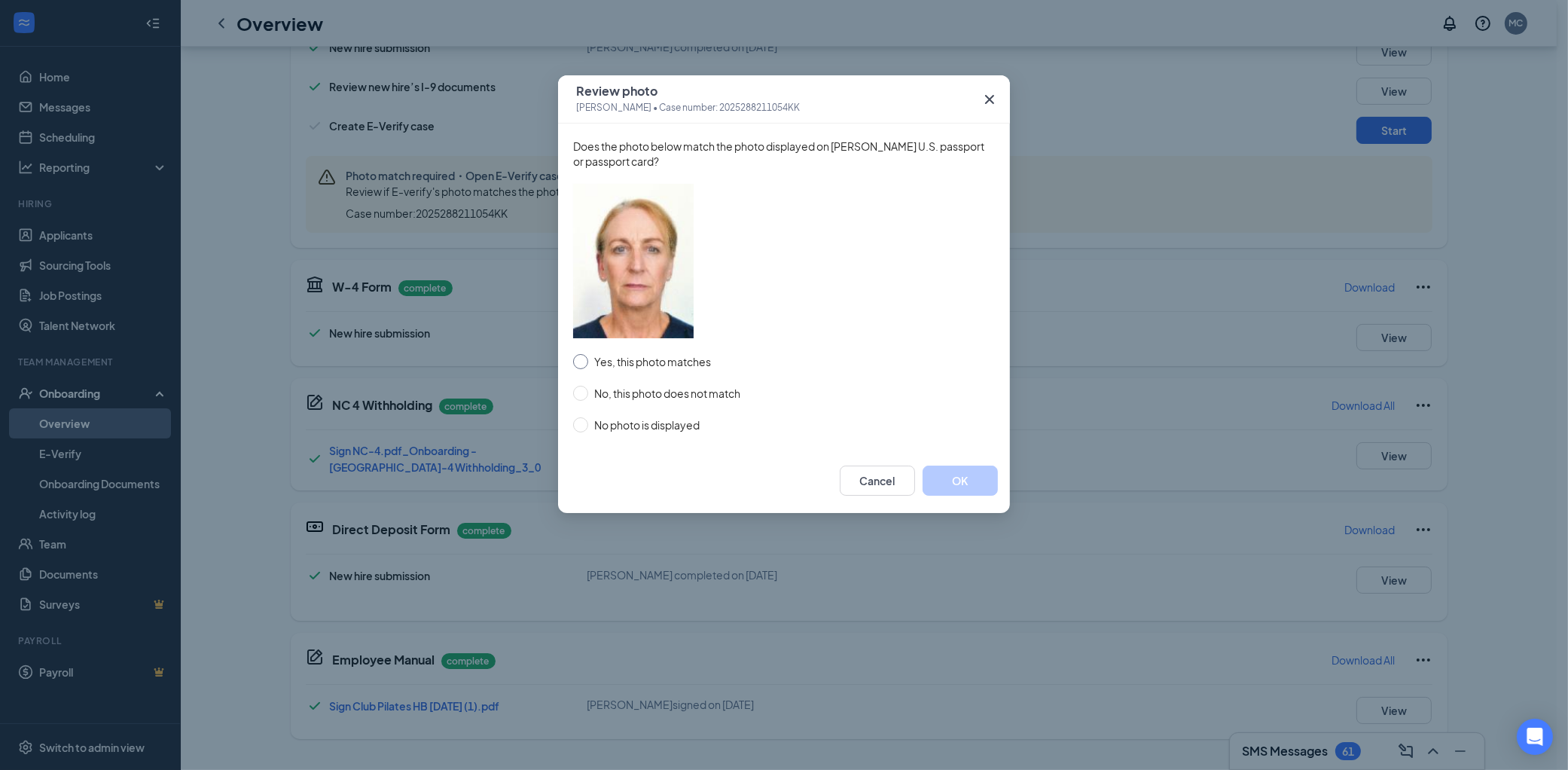
click at [581, 364] on input "Yes, this photo matches" at bounding box center [580, 362] width 15 height 15
radio input "true"
click at [974, 478] on button "OK" at bounding box center [960, 480] width 75 height 30
